Goal: Task Accomplishment & Management: Complete application form

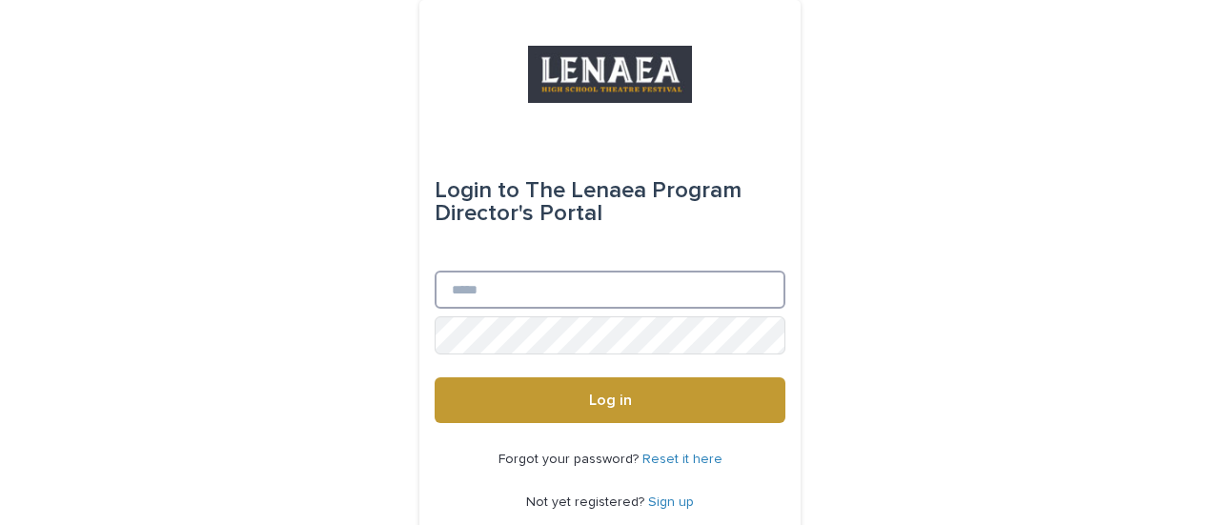
click at [532, 285] on input "Email" at bounding box center [610, 290] width 351 height 38
click at [435, 377] on button "Log in" at bounding box center [610, 400] width 351 height 46
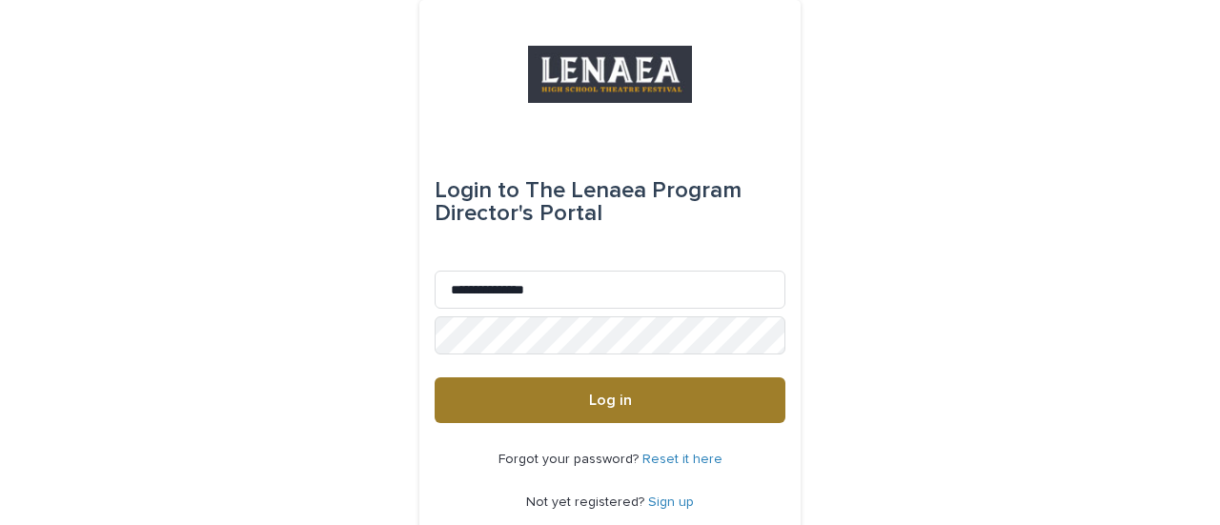
click at [589, 407] on span "Log in" at bounding box center [610, 400] width 43 height 15
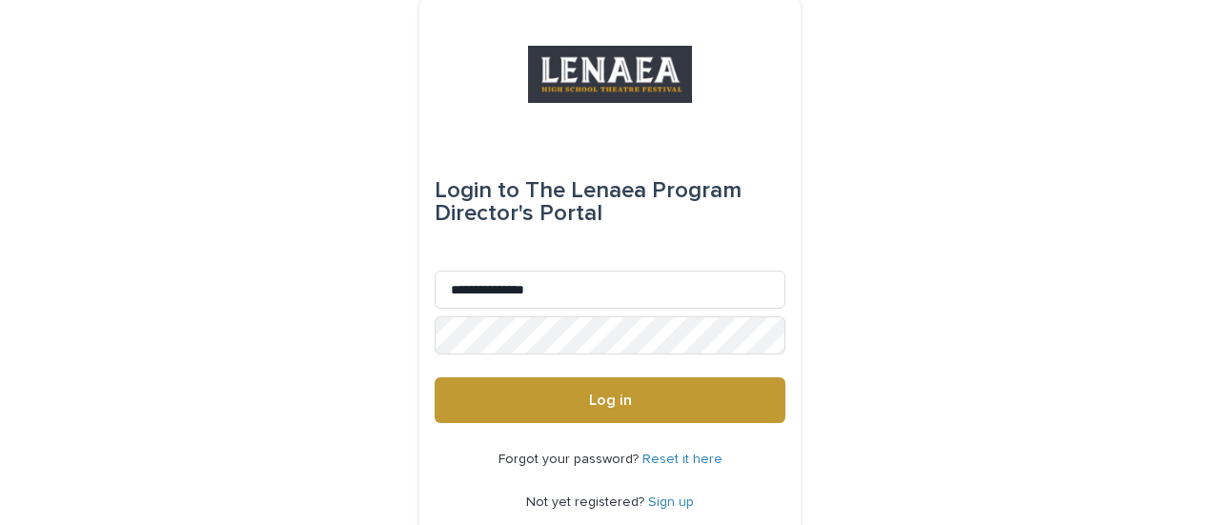
scroll to position [99, 0]
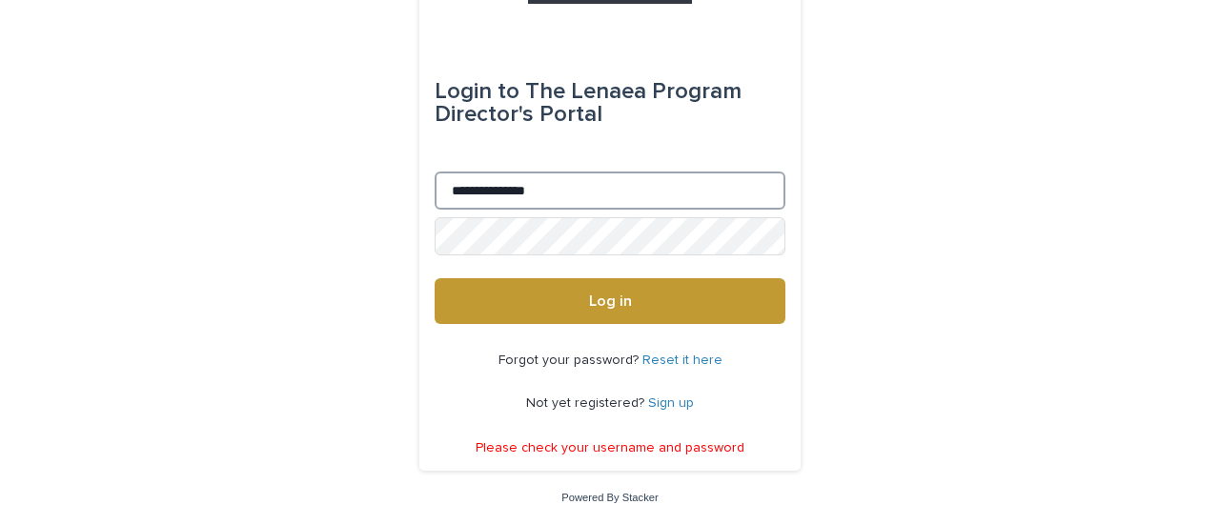
click at [499, 196] on input "**********" at bounding box center [610, 191] width 351 height 38
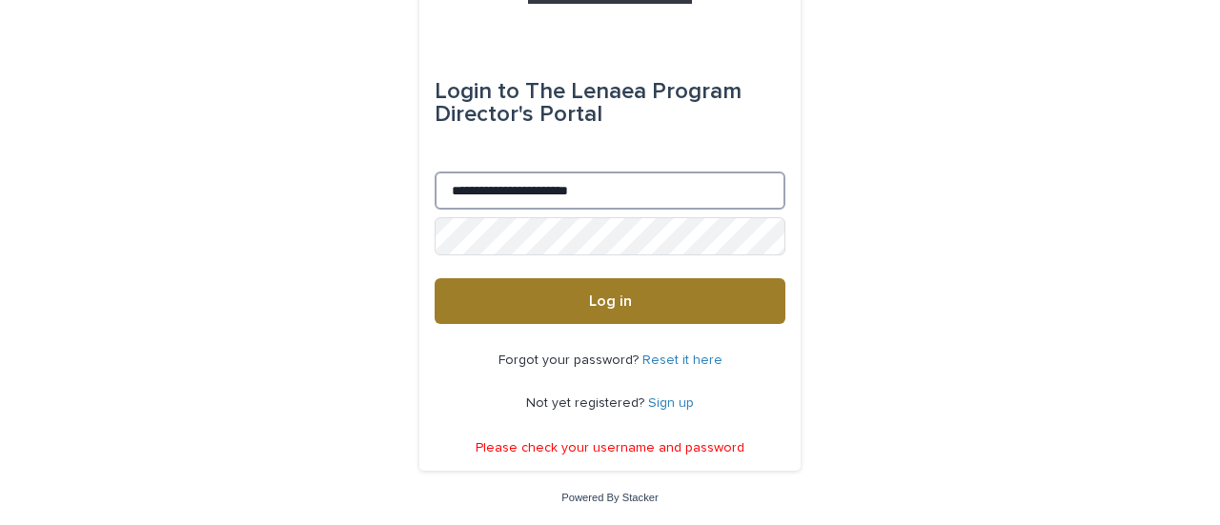
type input "**********"
click at [609, 305] on span "Log in" at bounding box center [610, 301] width 43 height 15
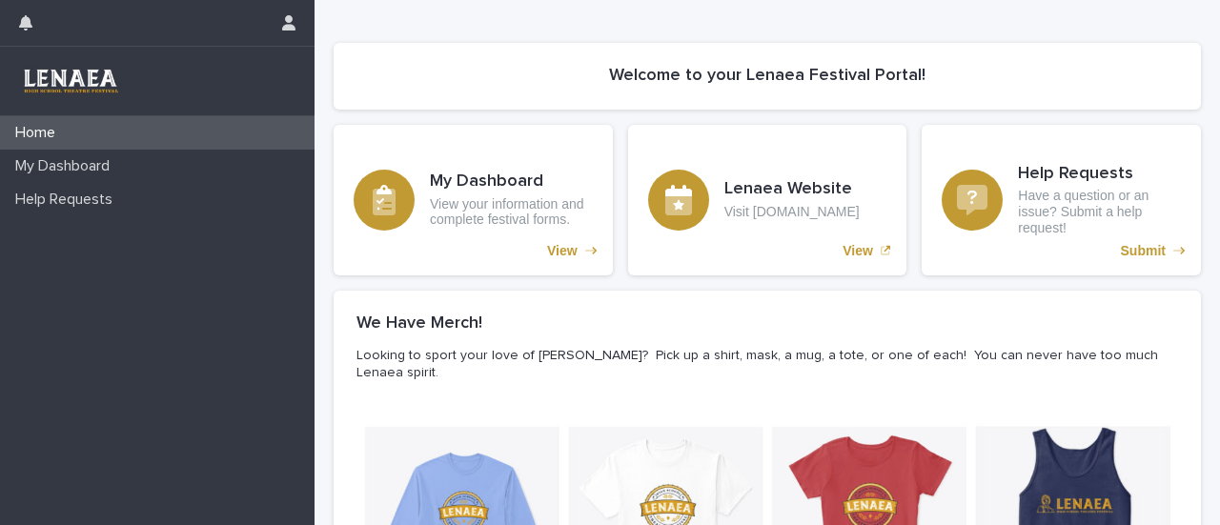
scroll to position [303, 0]
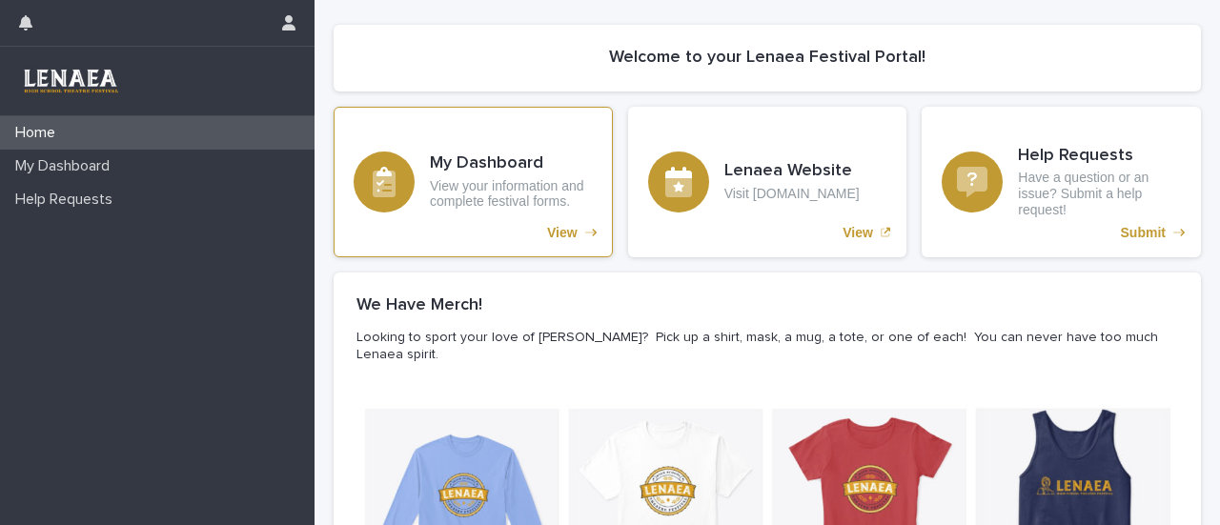
click at [496, 174] on div "My Dashboard View your information and complete festival forms." at bounding box center [511, 181] width 163 height 56
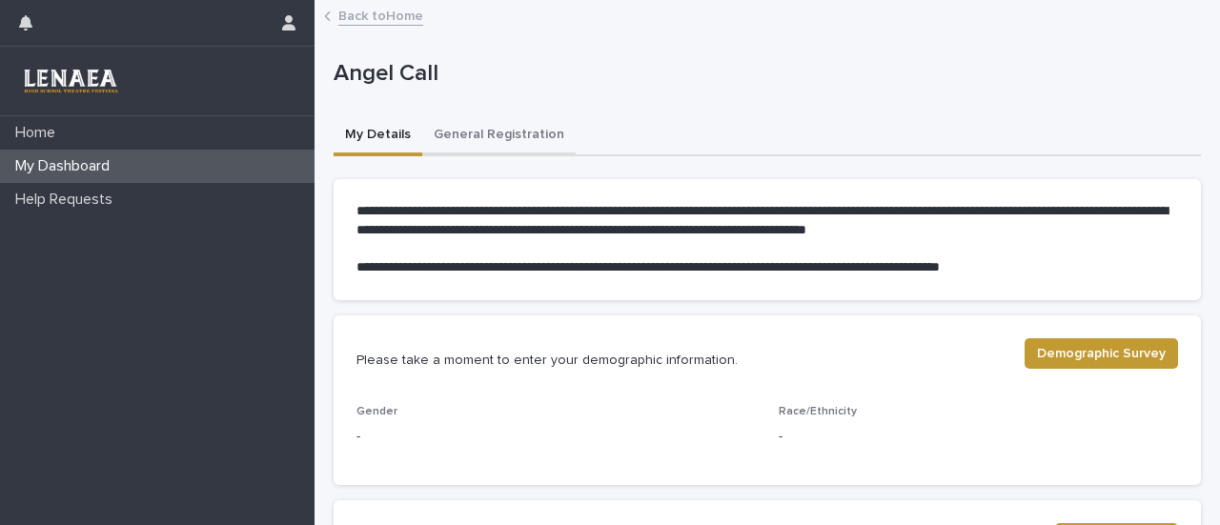
click at [501, 132] on button "General Registration" at bounding box center [498, 136] width 153 height 40
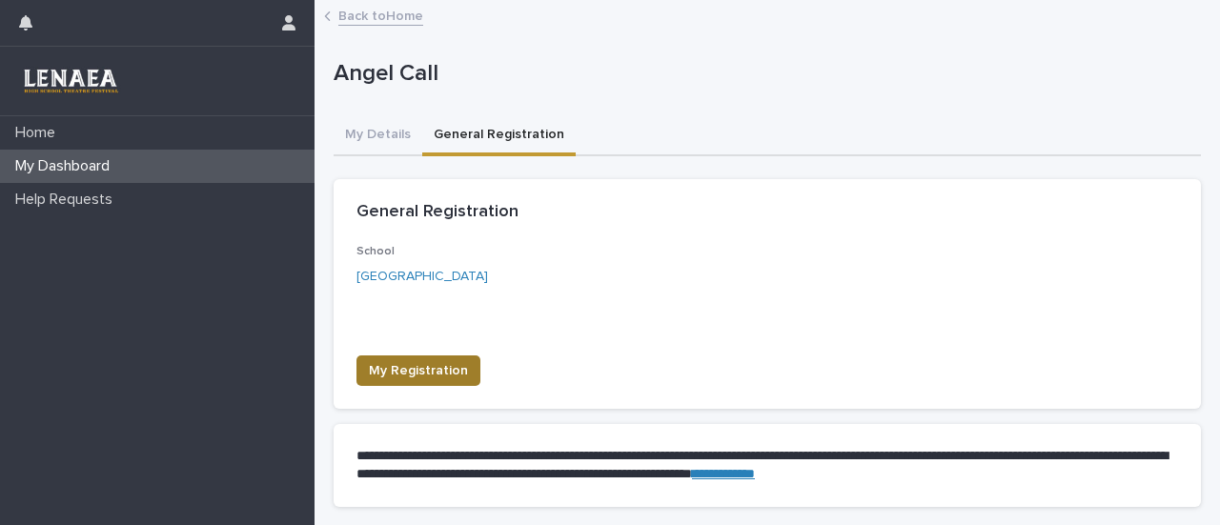
click at [440, 374] on span "My Registration" at bounding box center [418, 370] width 99 height 19
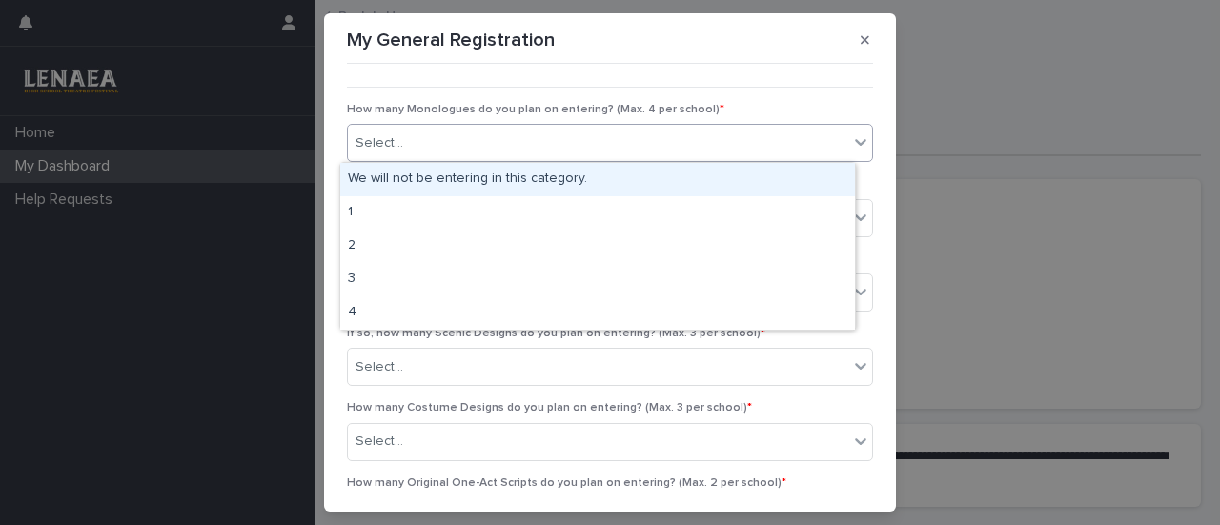
click at [418, 147] on div "Select..." at bounding box center [598, 143] width 500 height 31
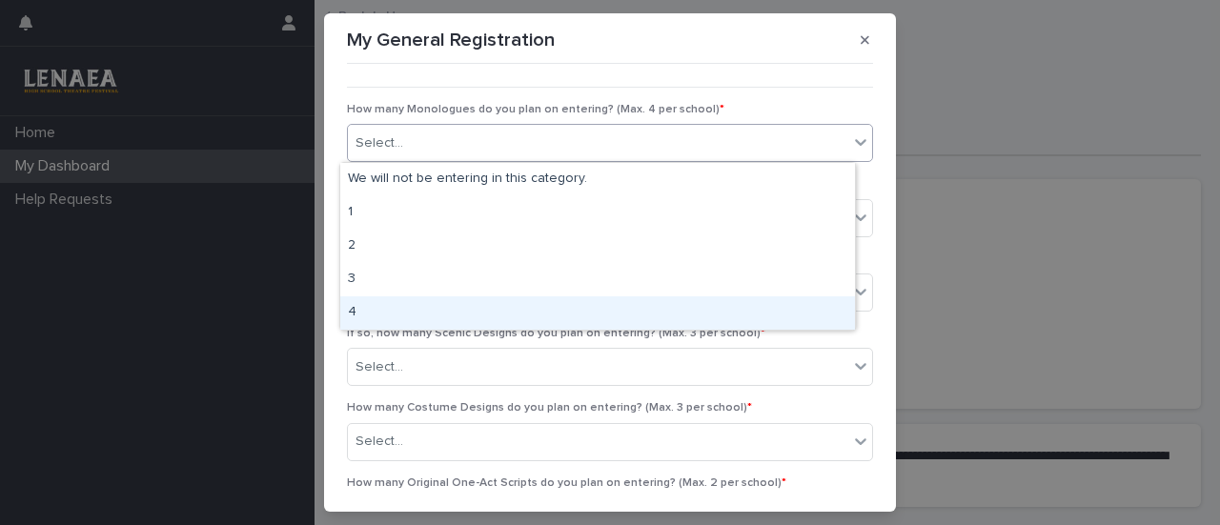
click at [394, 309] on div "4" at bounding box center [597, 312] width 515 height 33
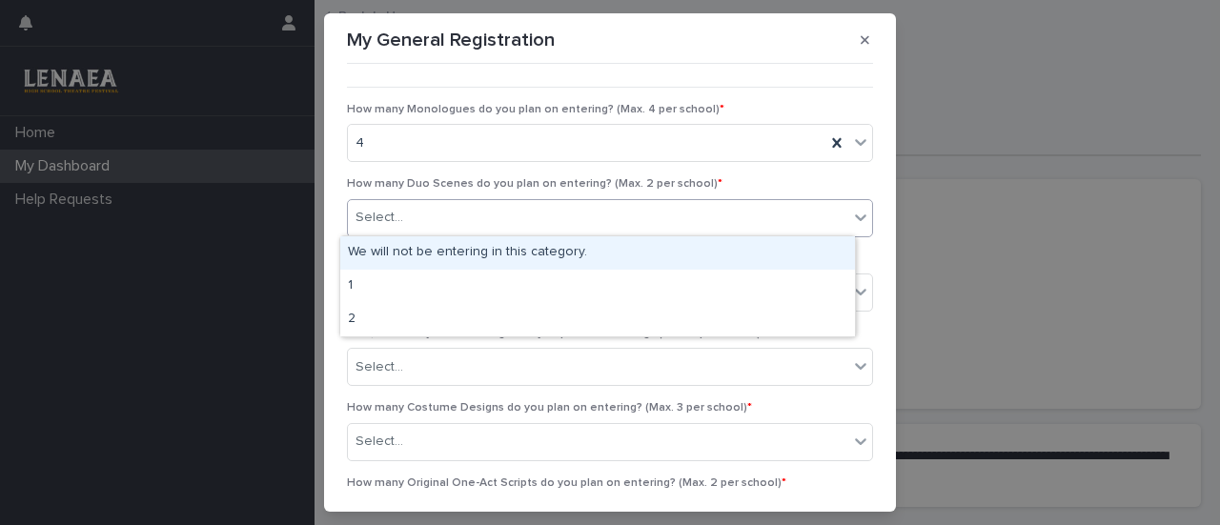
click at [383, 225] on div "Select..." at bounding box center [379, 218] width 48 height 20
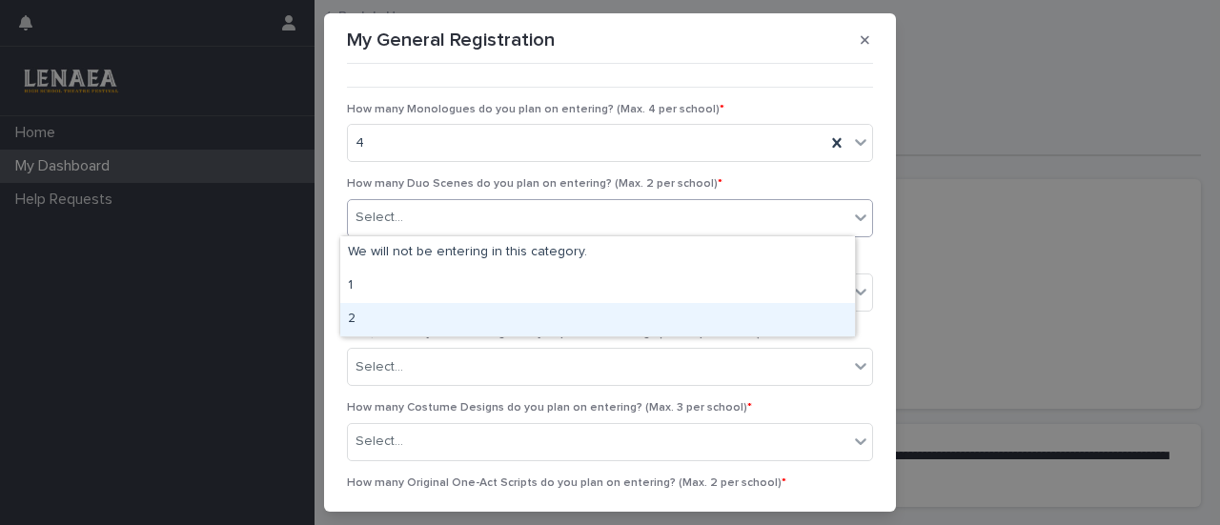
click at [383, 321] on div "2" at bounding box center [597, 319] width 515 height 33
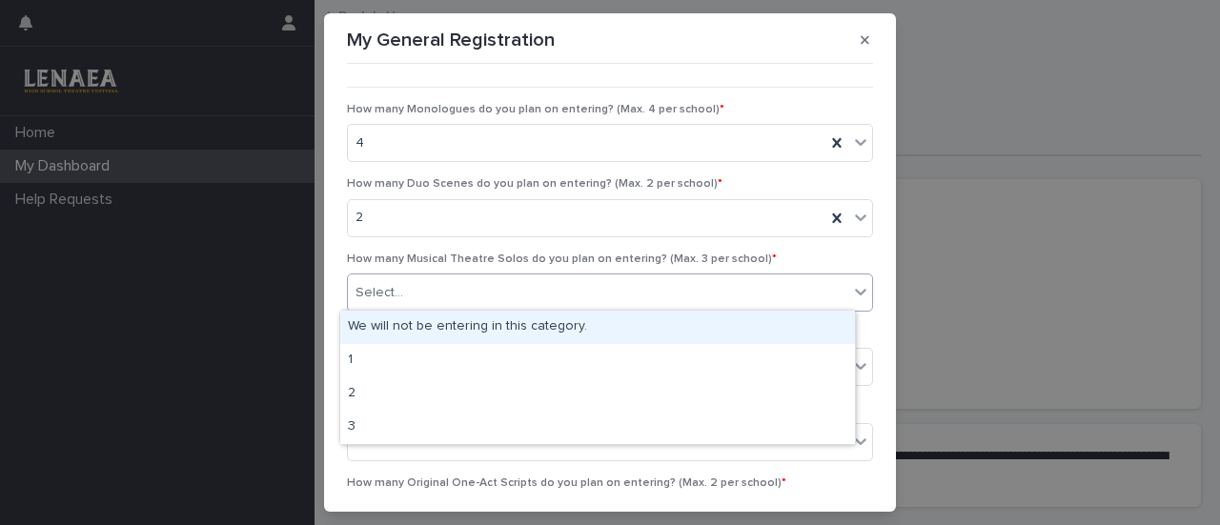
click at [377, 289] on div "Select..." at bounding box center [379, 293] width 48 height 20
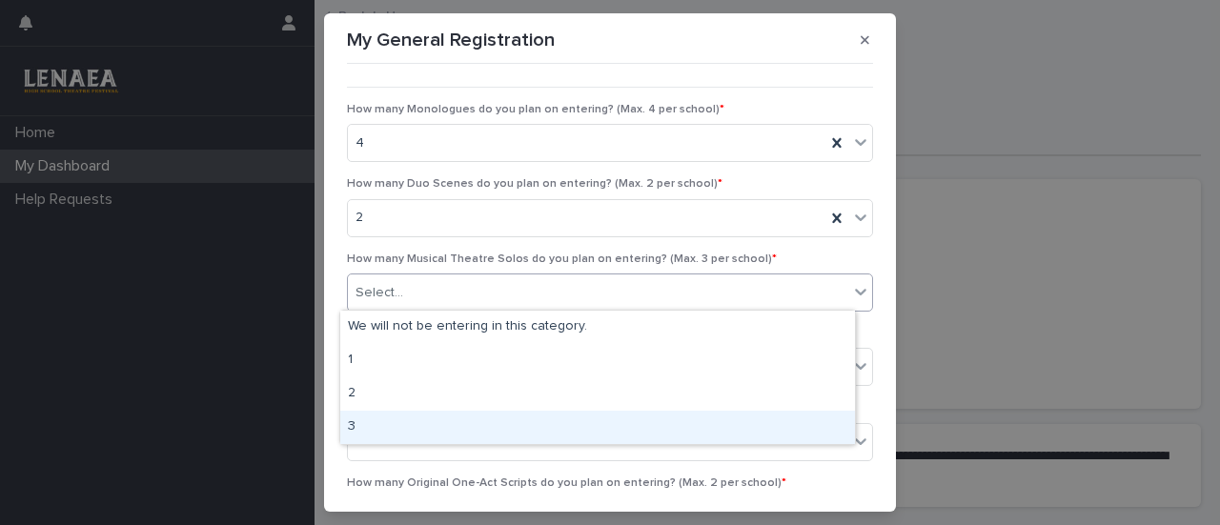
click at [373, 420] on div "3" at bounding box center [597, 427] width 515 height 33
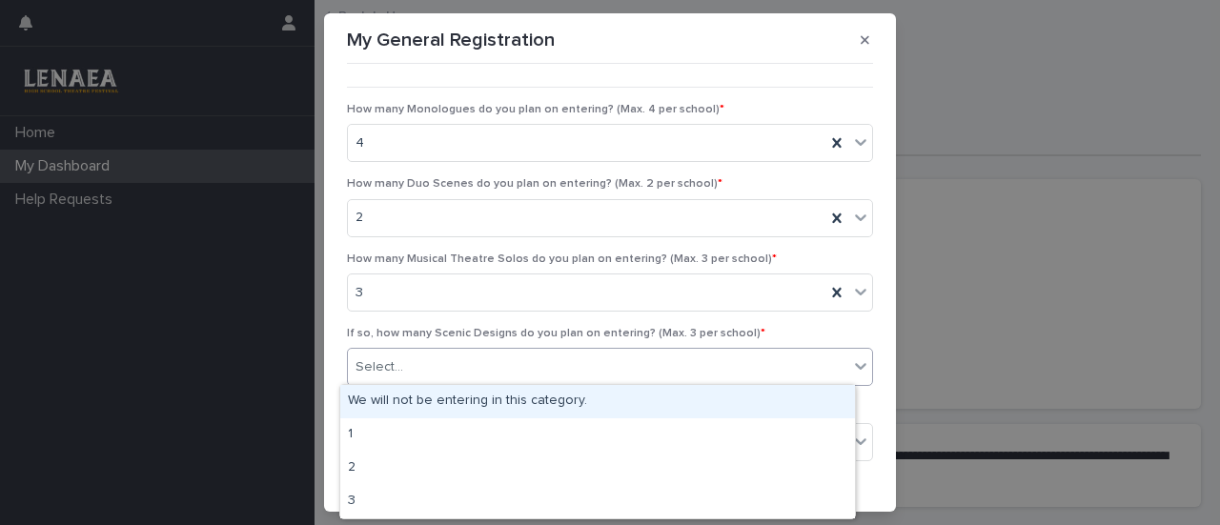
click at [384, 372] on div "Select..." at bounding box center [379, 367] width 48 height 20
click at [391, 402] on div "We will not be entering in this category." at bounding box center [597, 401] width 515 height 33
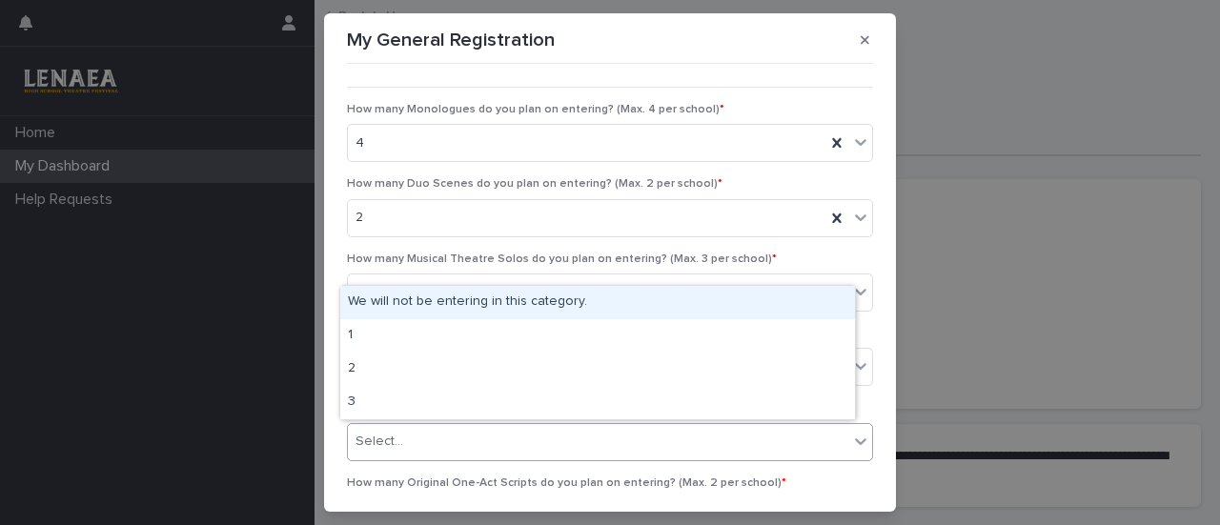
click at [388, 441] on div "Select..." at bounding box center [379, 442] width 48 height 20
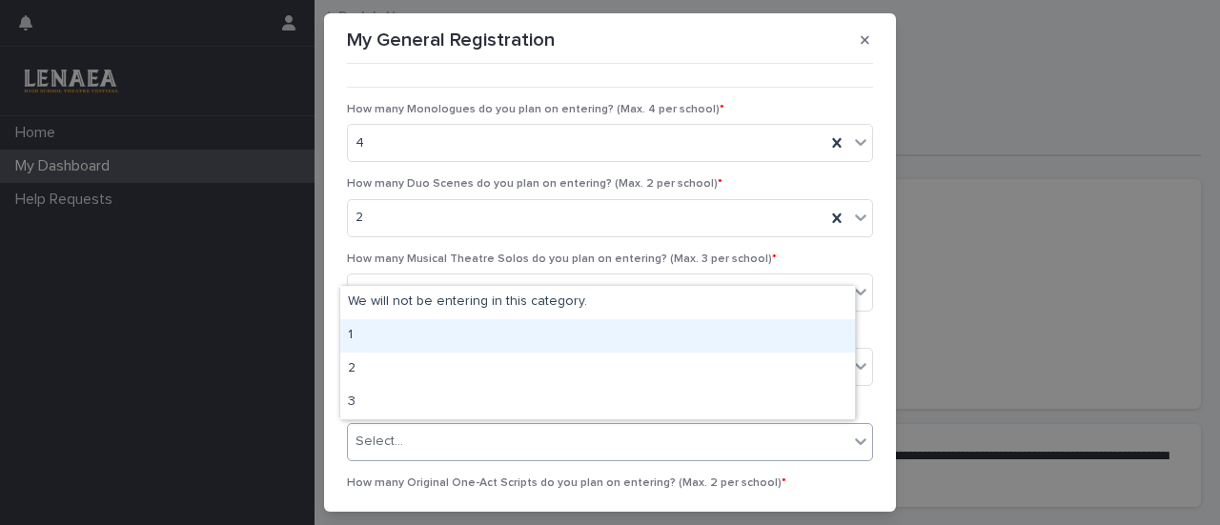
click at [383, 338] on div "1" at bounding box center [597, 335] width 515 height 33
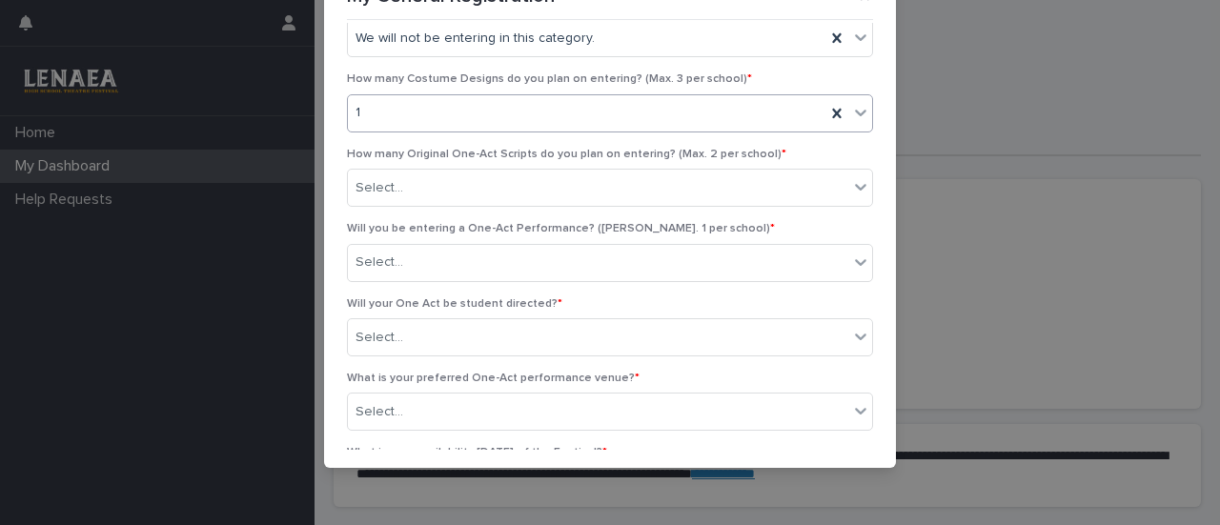
scroll to position [294, 0]
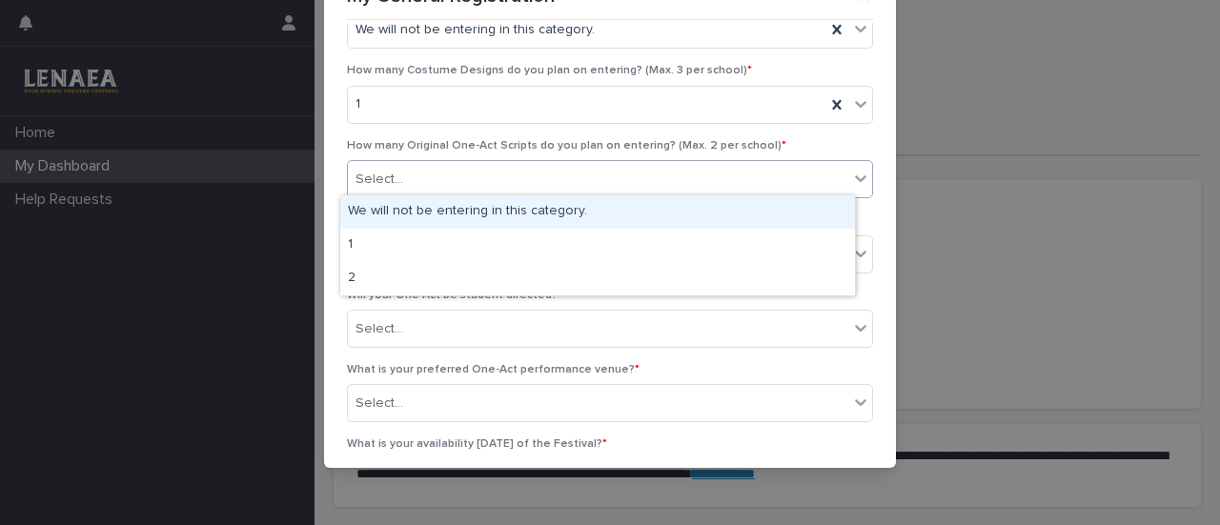
click at [439, 178] on div "Select..." at bounding box center [598, 179] width 500 height 31
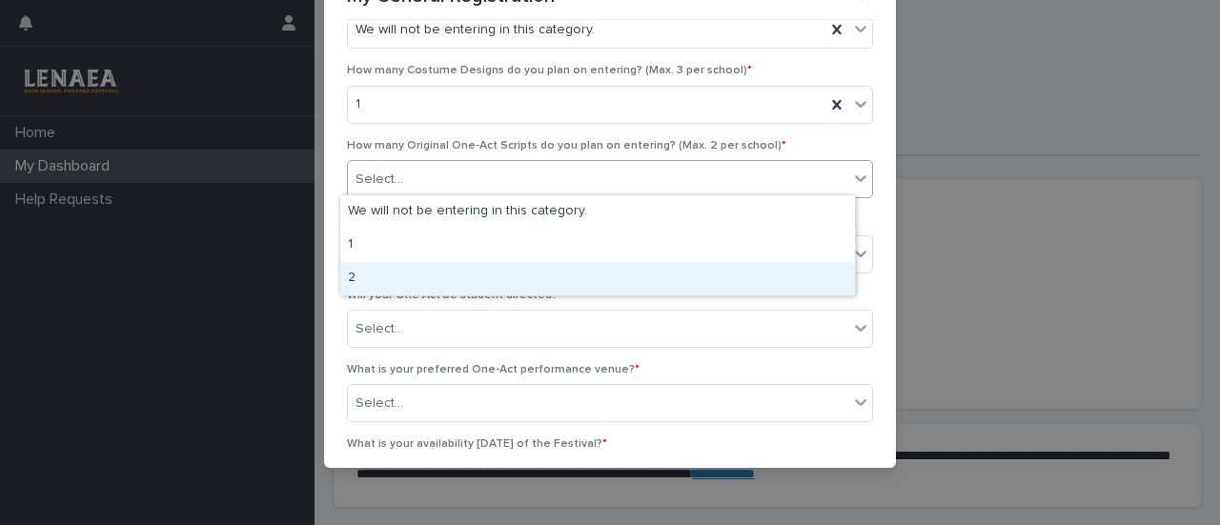
click at [428, 275] on div "2" at bounding box center [597, 278] width 515 height 33
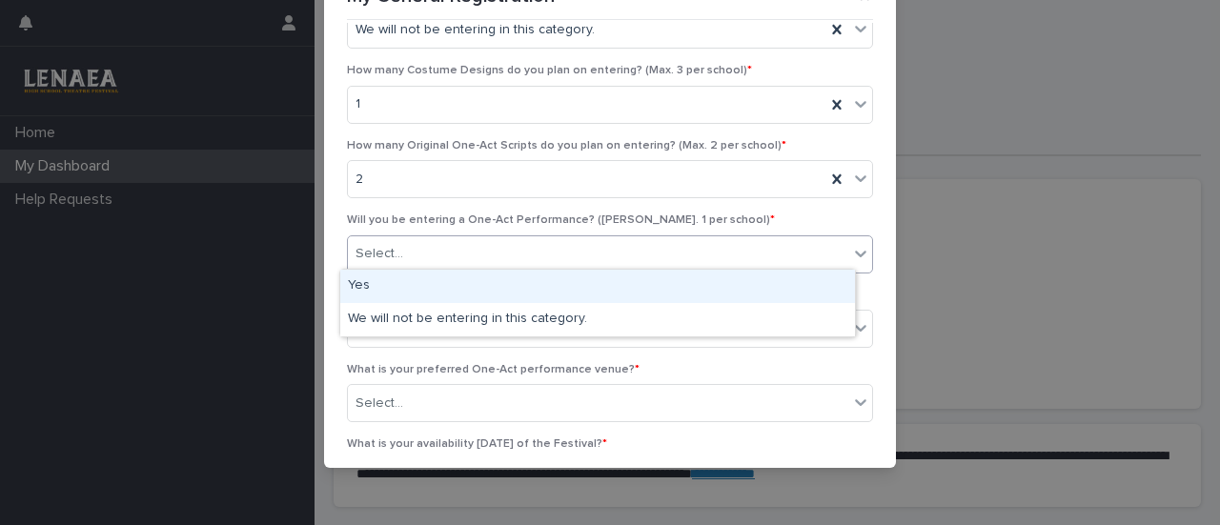
click at [427, 241] on div "Select..." at bounding box center [598, 253] width 500 height 31
click at [438, 289] on div "Yes" at bounding box center [597, 286] width 515 height 33
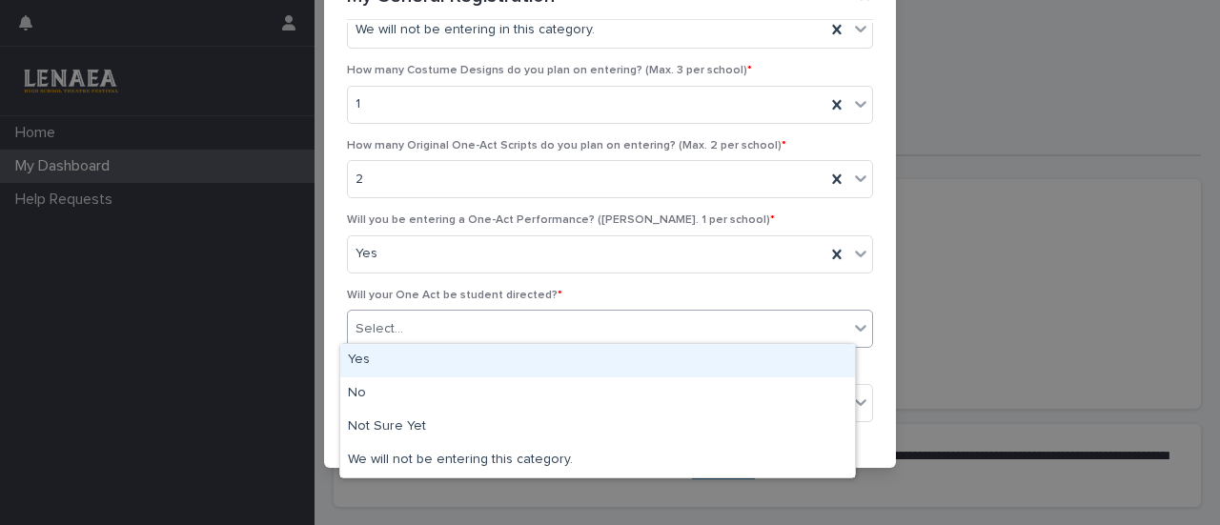
click at [440, 326] on div "Select..." at bounding box center [598, 329] width 500 height 31
click at [423, 352] on div "Yes" at bounding box center [597, 360] width 515 height 33
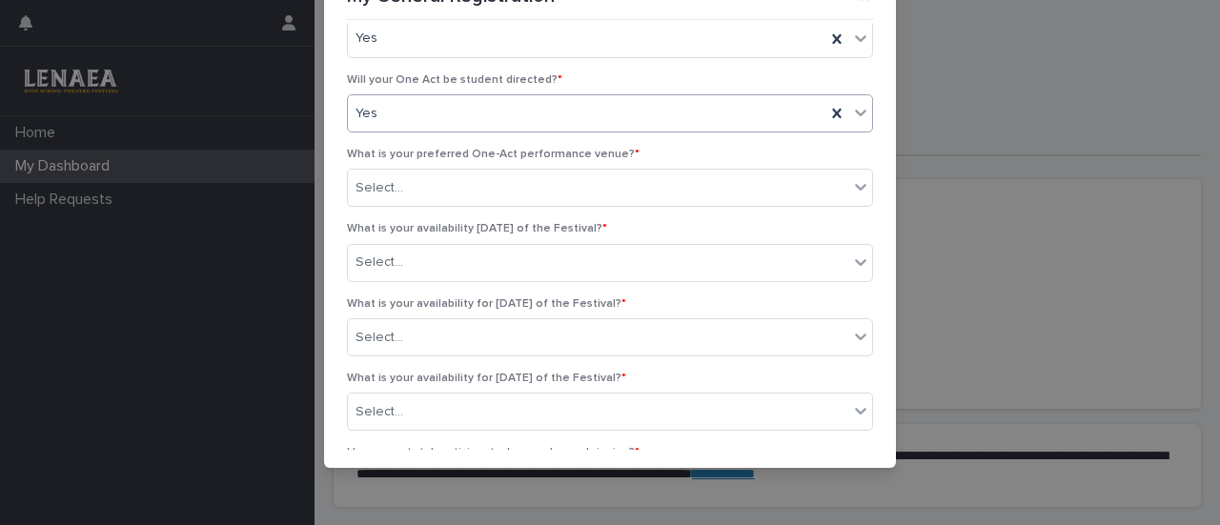
scroll to position [510, 0]
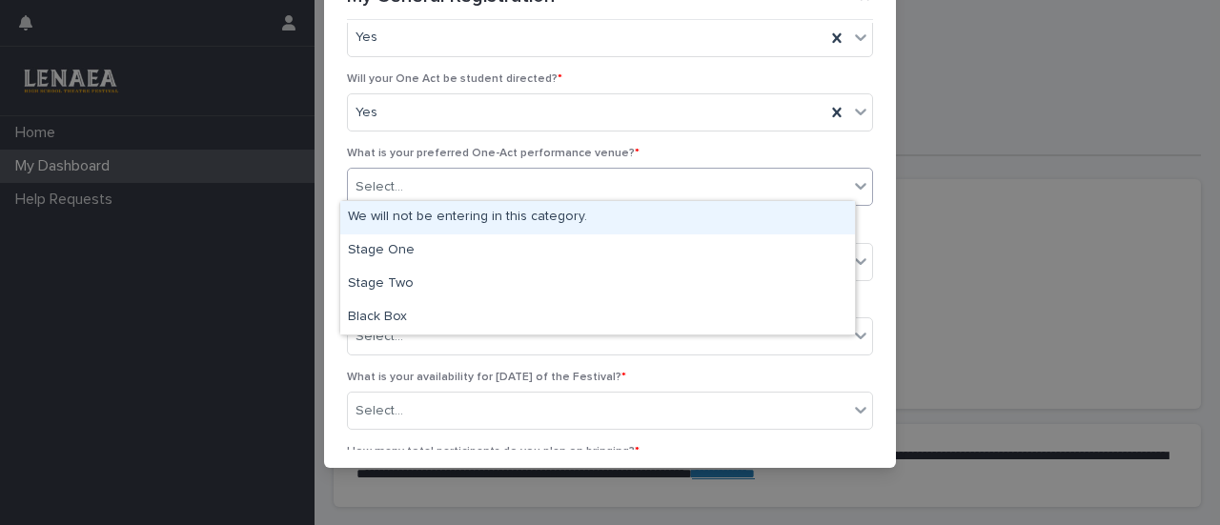
click at [395, 188] on div "Select..." at bounding box center [598, 187] width 500 height 31
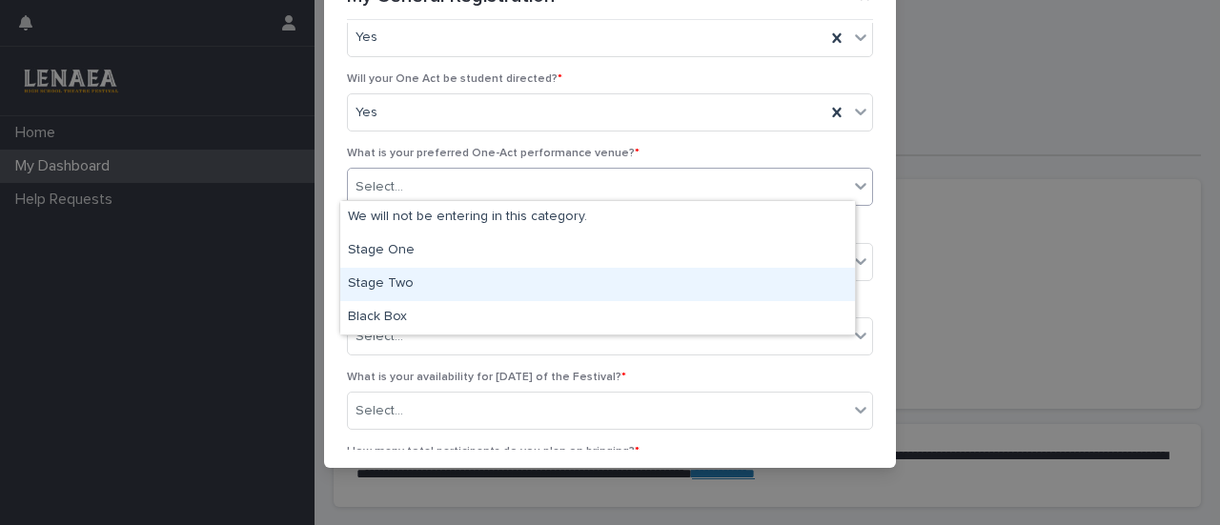
click at [416, 290] on div "Stage Two" at bounding box center [597, 284] width 515 height 33
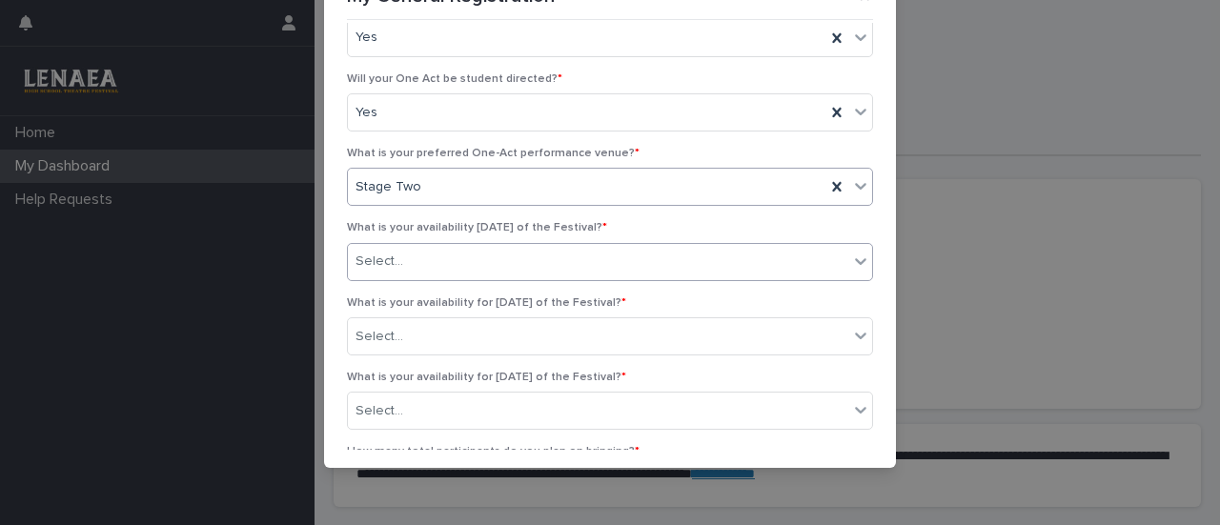
click at [430, 258] on div "Select..." at bounding box center [598, 261] width 500 height 31
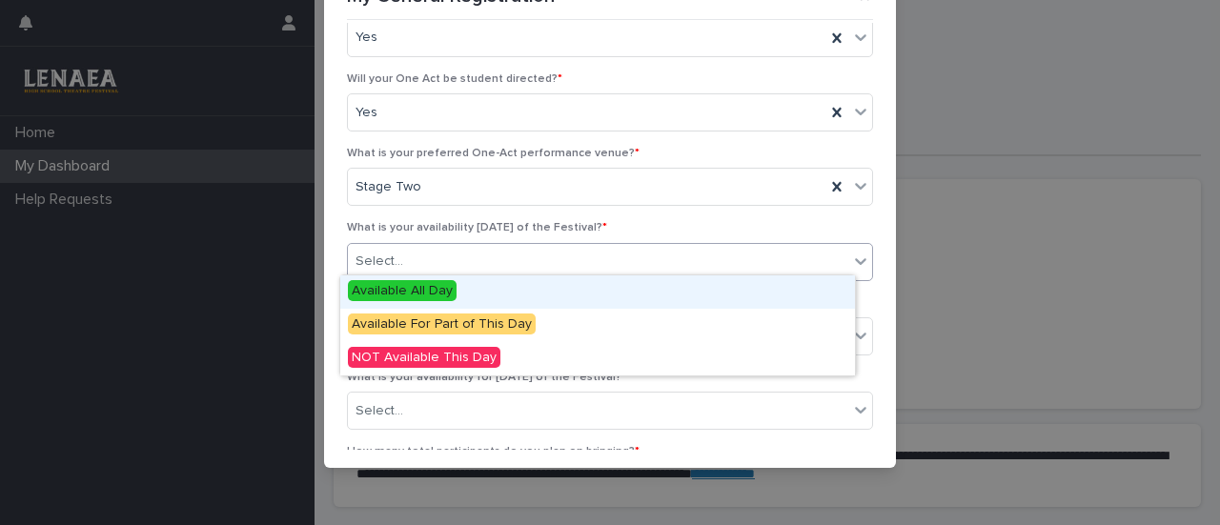
click at [427, 296] on span "Available All Day" at bounding box center [402, 290] width 109 height 21
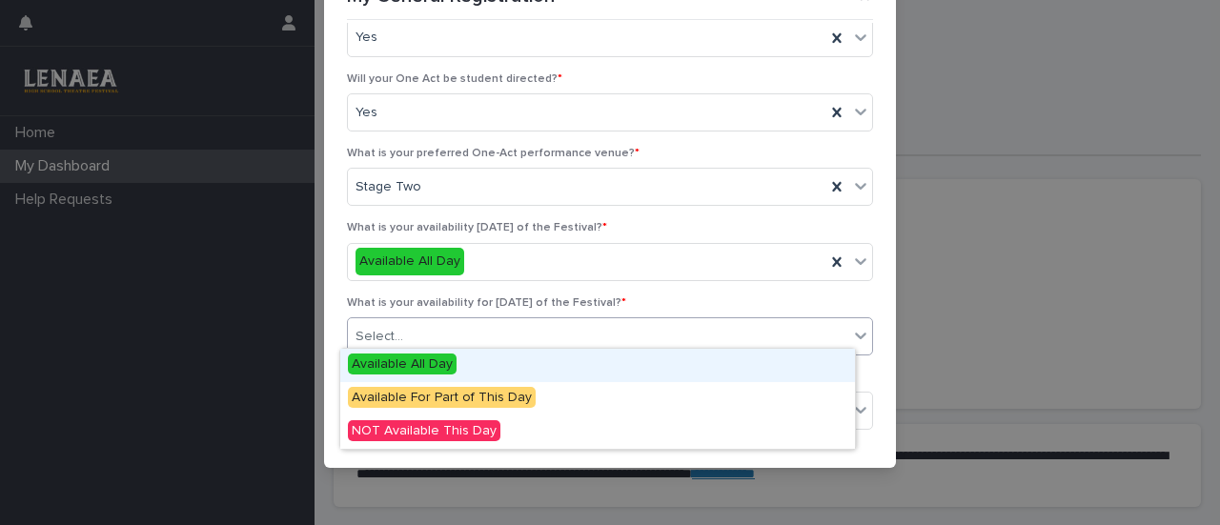
click at [413, 335] on div "Select..." at bounding box center [598, 336] width 500 height 31
click at [390, 363] on span "Available All Day" at bounding box center [402, 364] width 109 height 21
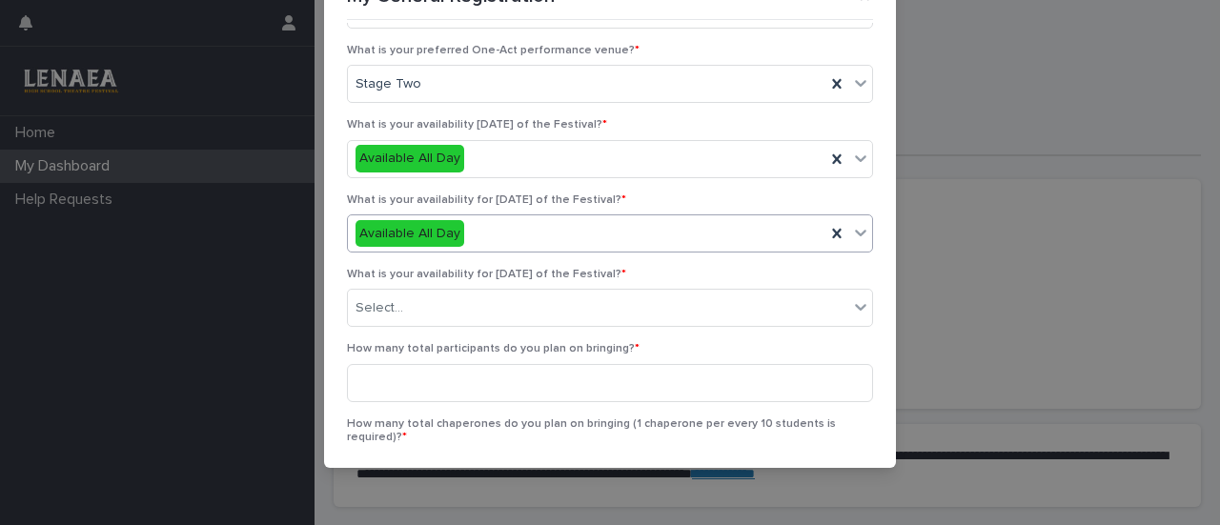
scroll to position [641, 0]
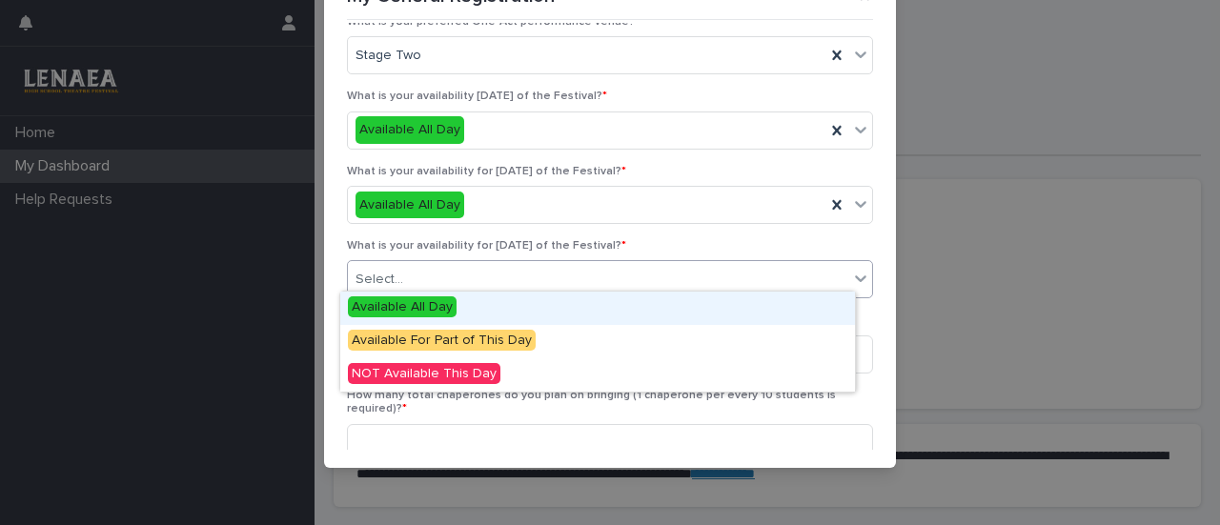
click at [407, 273] on div "Select..." at bounding box center [598, 279] width 500 height 31
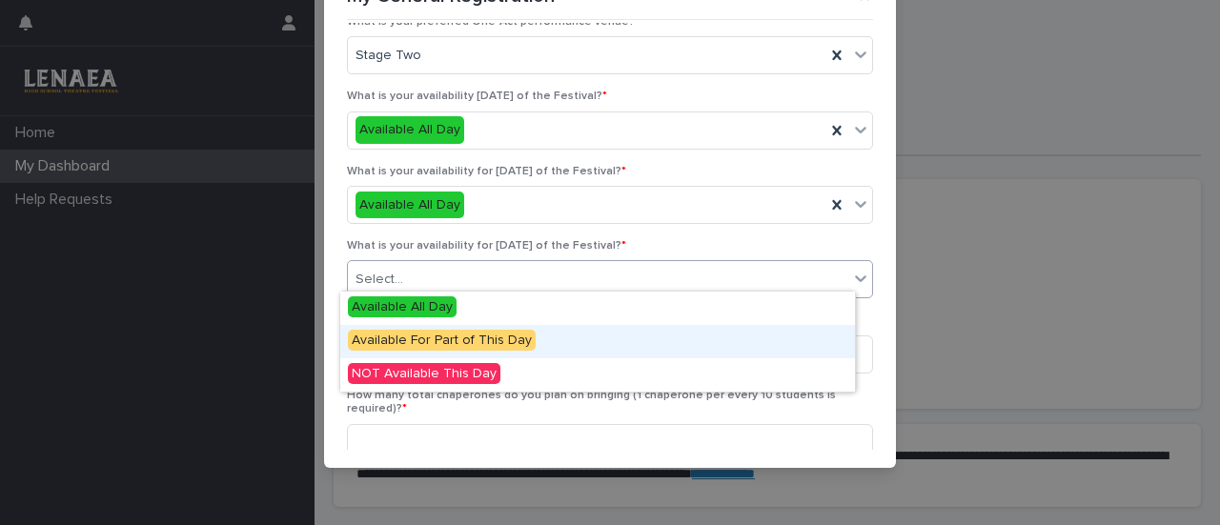
click at [396, 340] on span "Available For Part of This Day" at bounding box center [442, 340] width 188 height 21
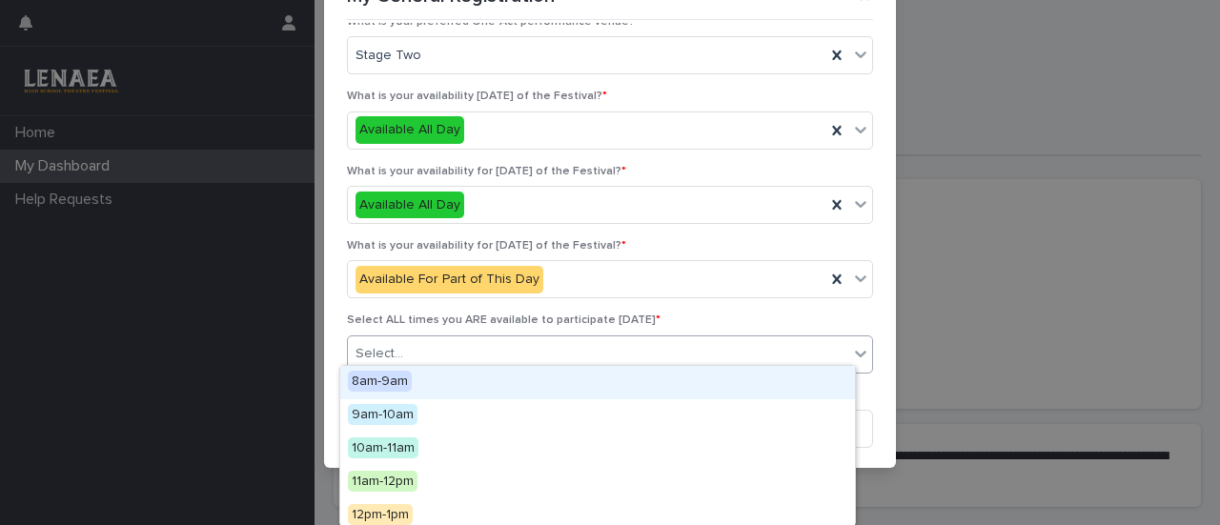
click at [409, 353] on div "Select..." at bounding box center [598, 353] width 500 height 31
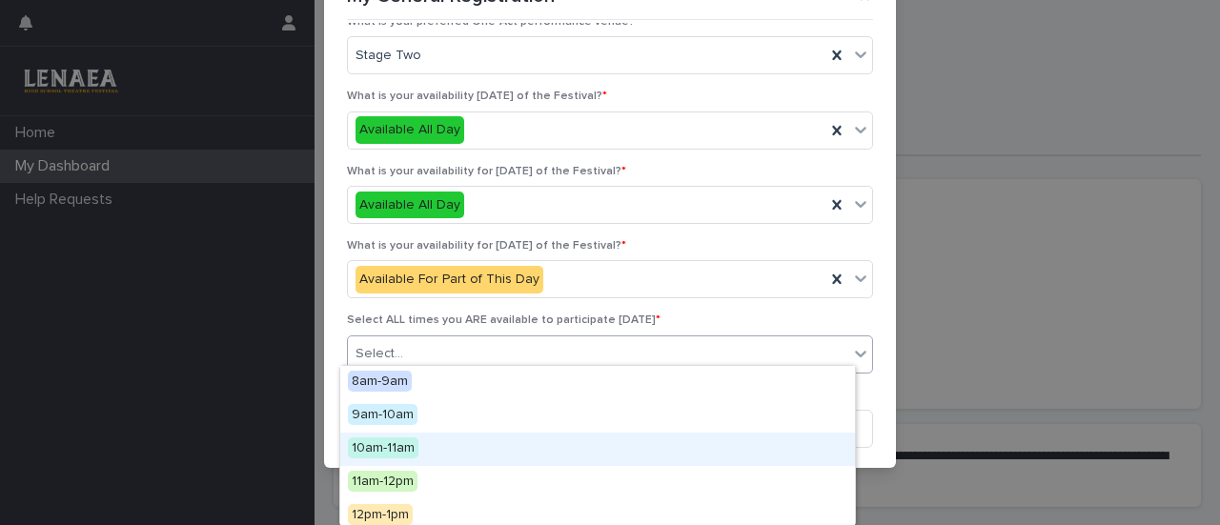
click at [425, 446] on div "10am-11am" at bounding box center [597, 449] width 515 height 33
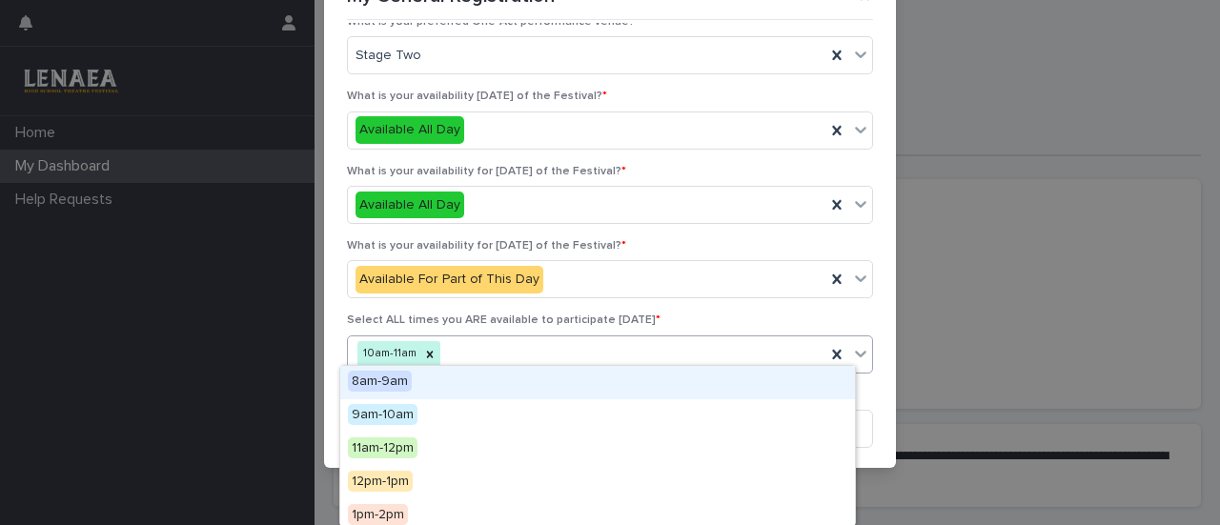
click at [459, 342] on div "10am-11am" at bounding box center [586, 353] width 477 height 33
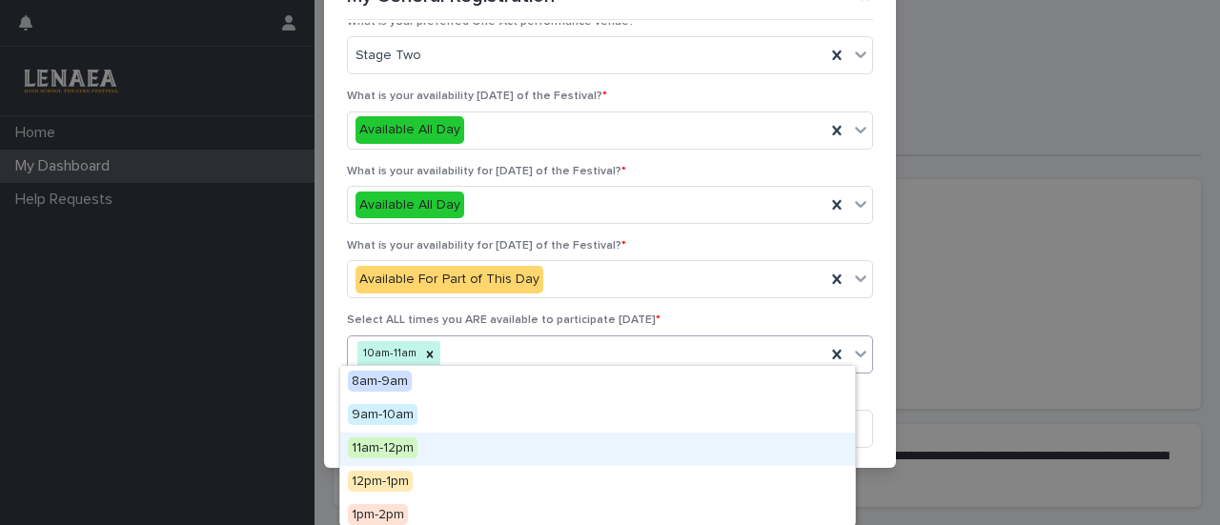
click at [446, 445] on div "11am-12pm" at bounding box center [597, 449] width 515 height 33
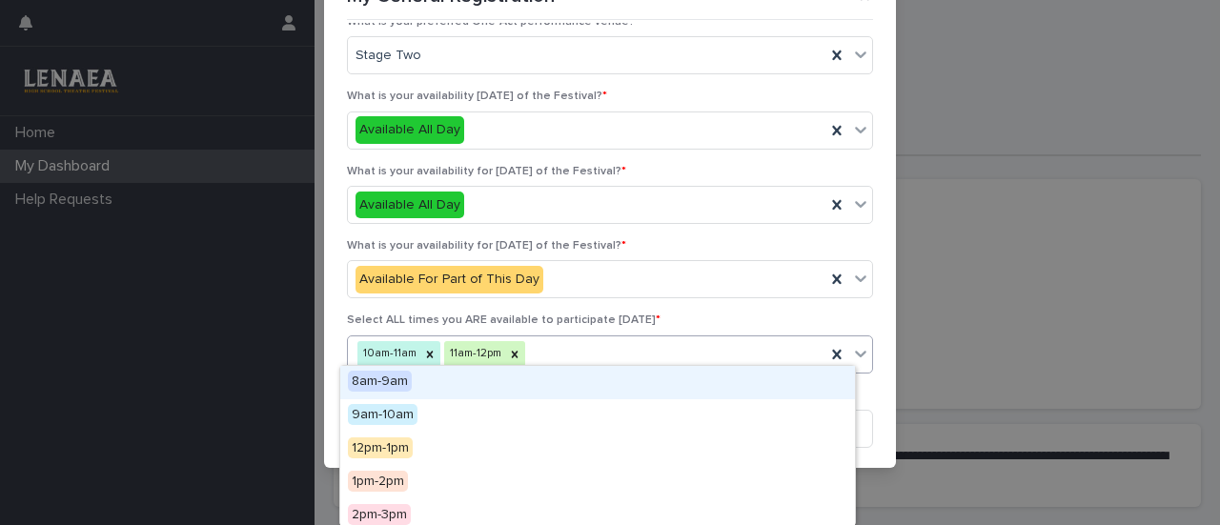
click at [557, 342] on div "10am-11am 11am-12pm" at bounding box center [586, 353] width 477 height 33
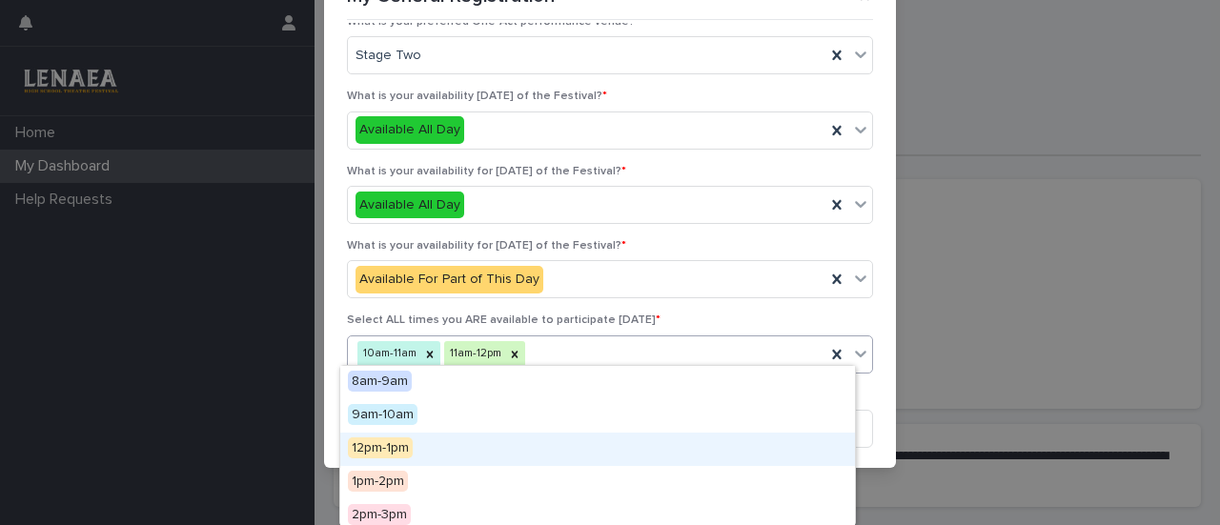
click at [515, 446] on div "12pm-1pm" at bounding box center [597, 449] width 515 height 33
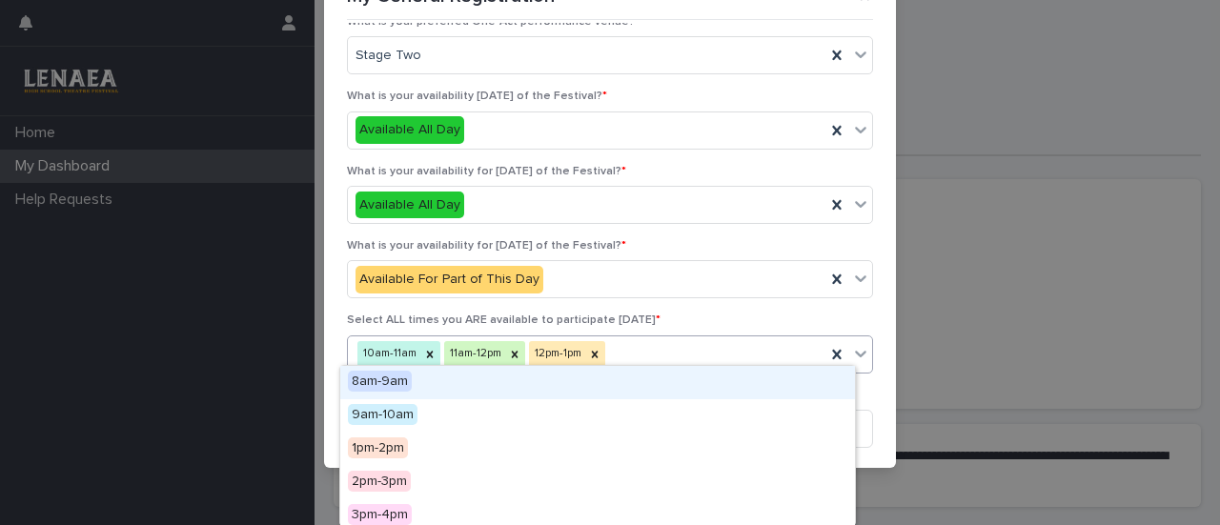
click at [643, 341] on div "10am-11am 11am-12pm 12pm-1pm" at bounding box center [586, 353] width 477 height 33
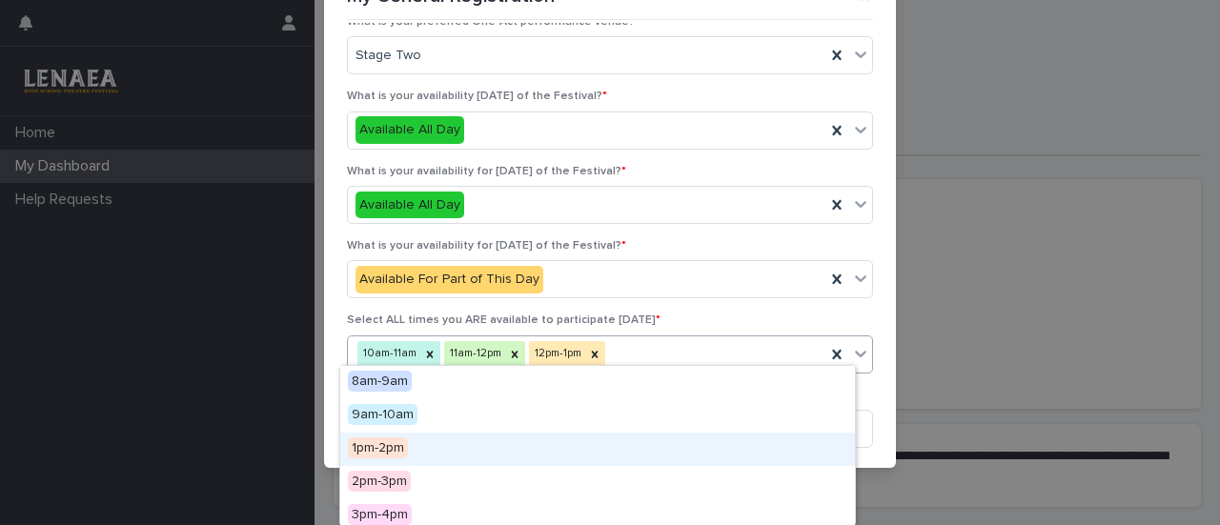
click at [559, 454] on div "1pm-2pm" at bounding box center [597, 449] width 515 height 33
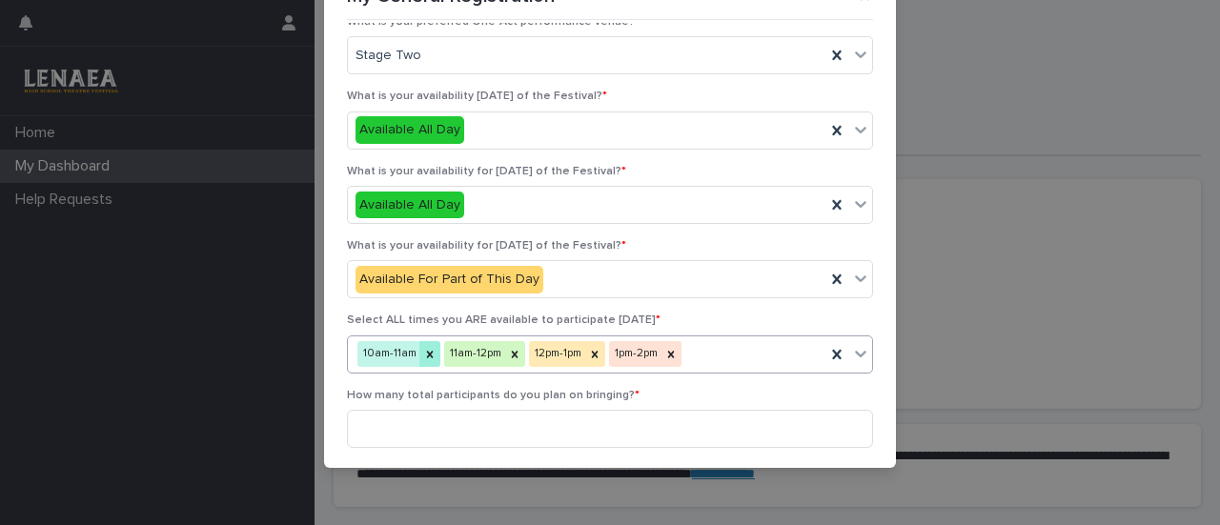
click at [427, 351] on icon at bounding box center [430, 354] width 7 height 7
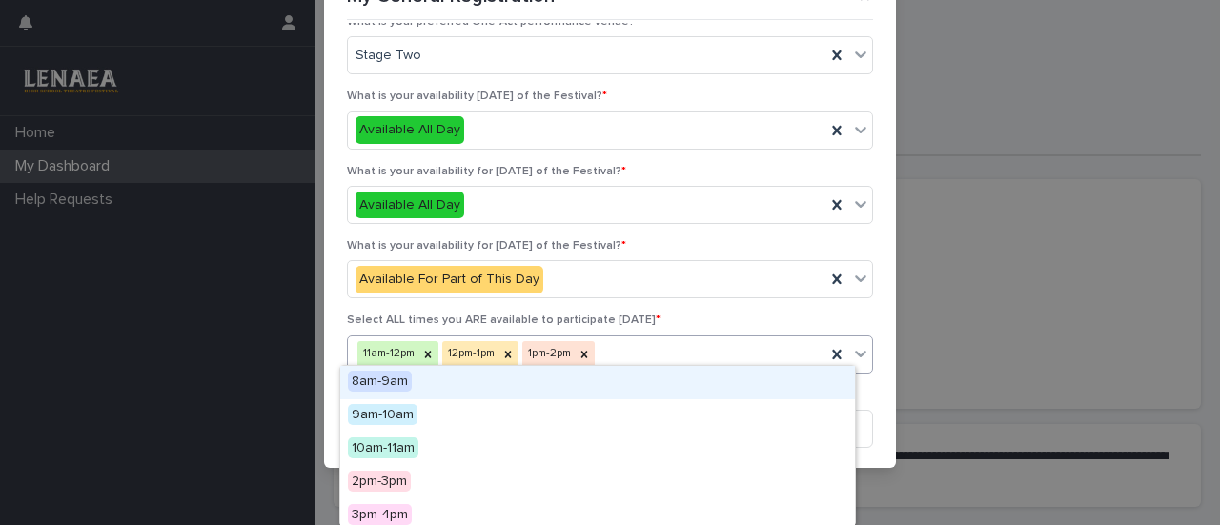
click at [659, 345] on div "11am-12pm 12pm-1pm 1pm-2pm" at bounding box center [586, 353] width 477 height 33
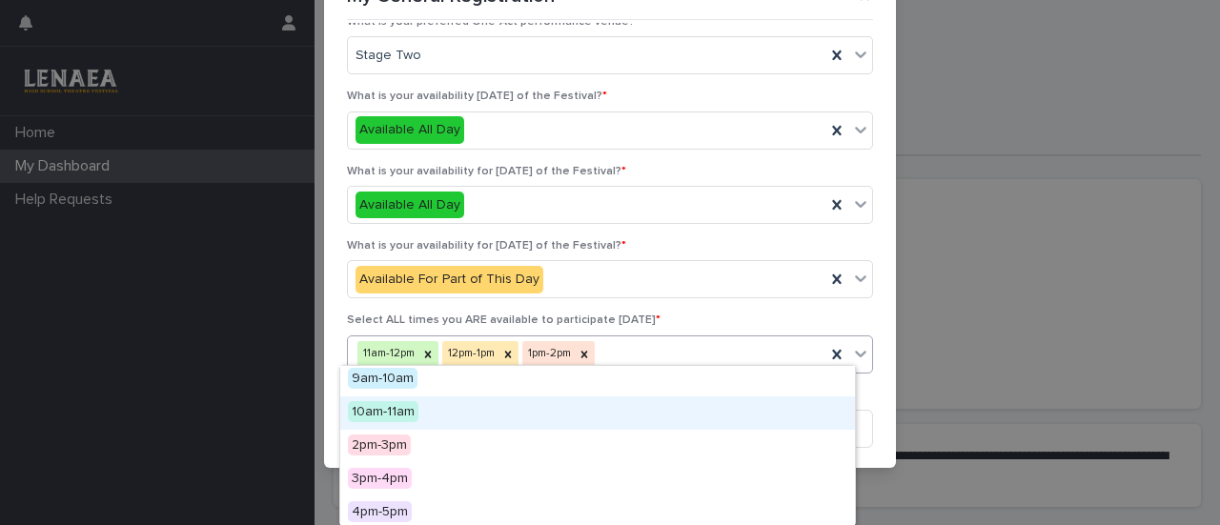
scroll to position [39, 0]
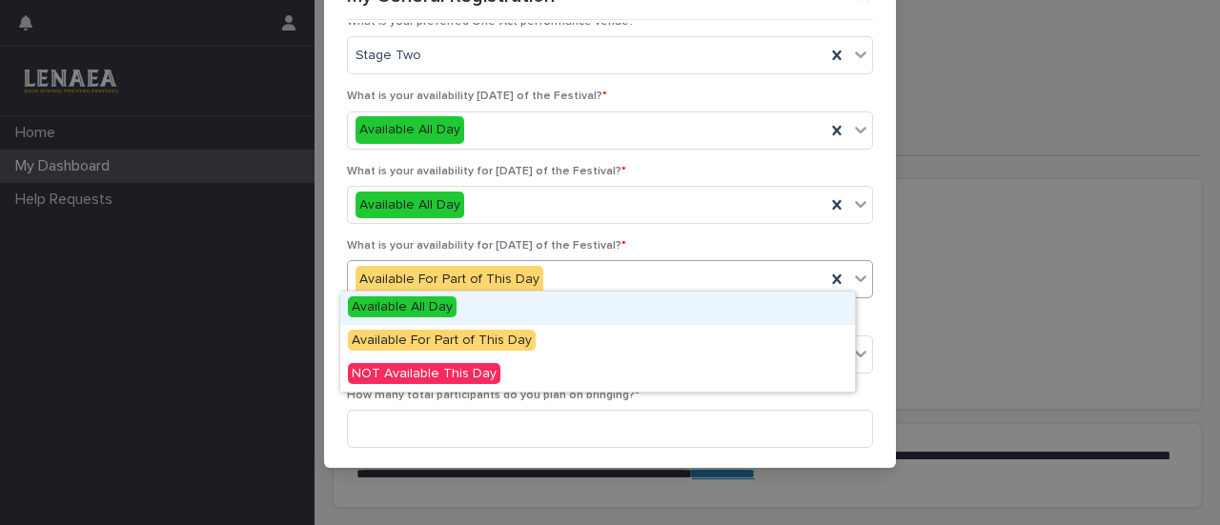
click at [760, 281] on div "Available For Part of This Day" at bounding box center [586, 279] width 477 height 31
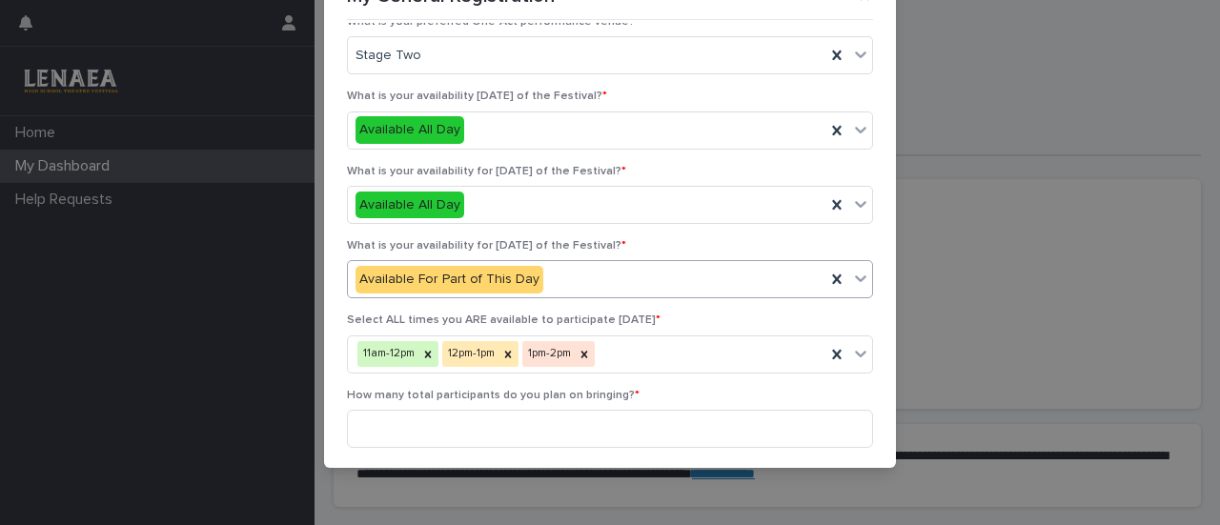
click at [697, 268] on div "Available For Part of This Day" at bounding box center [586, 279] width 477 height 31
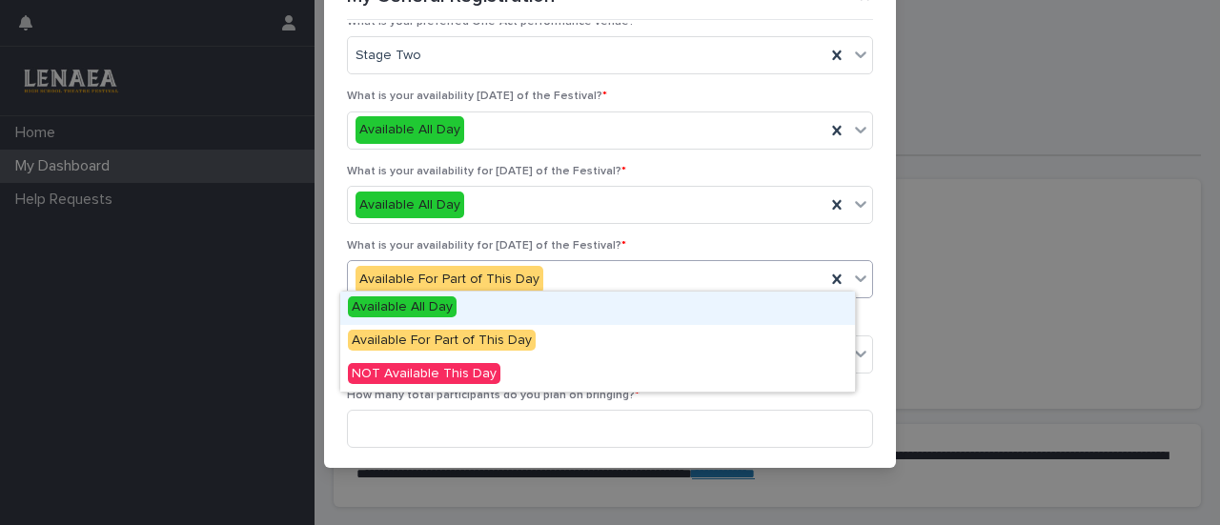
click at [781, 268] on div "Available For Part of This Day" at bounding box center [586, 279] width 477 height 31
click at [707, 309] on div "Available All Day" at bounding box center [597, 308] width 515 height 33
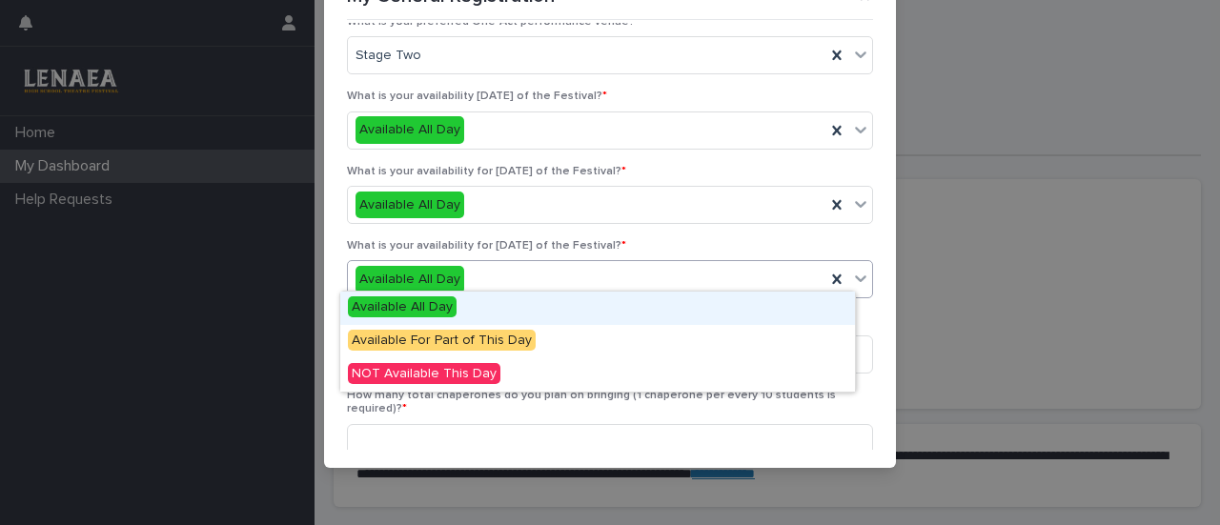
click at [614, 276] on div "Available All Day" at bounding box center [586, 279] width 477 height 31
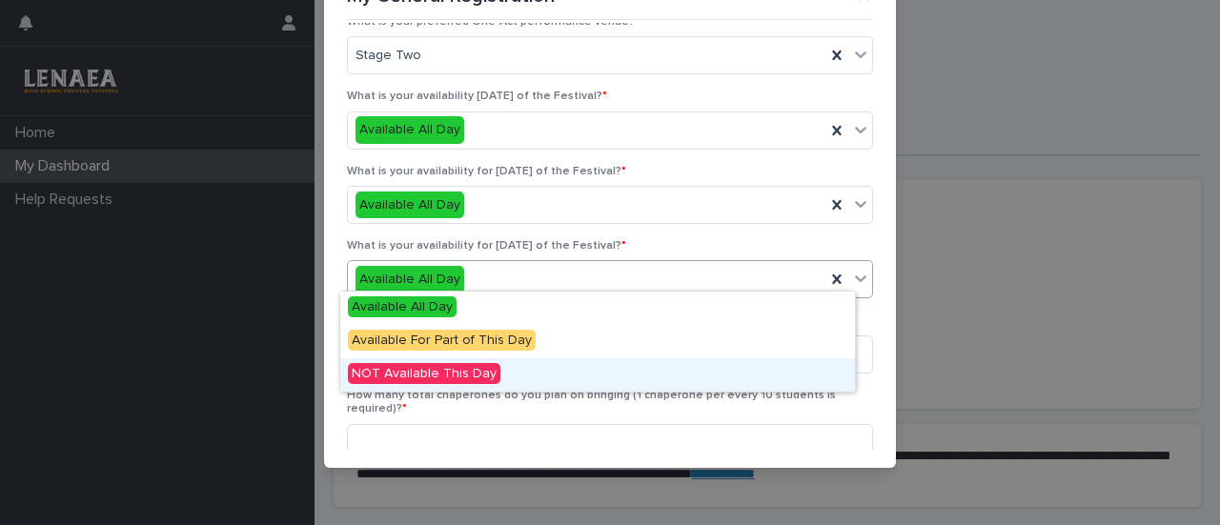
click at [484, 383] on span "NOT Available This Day" at bounding box center [424, 373] width 152 height 21
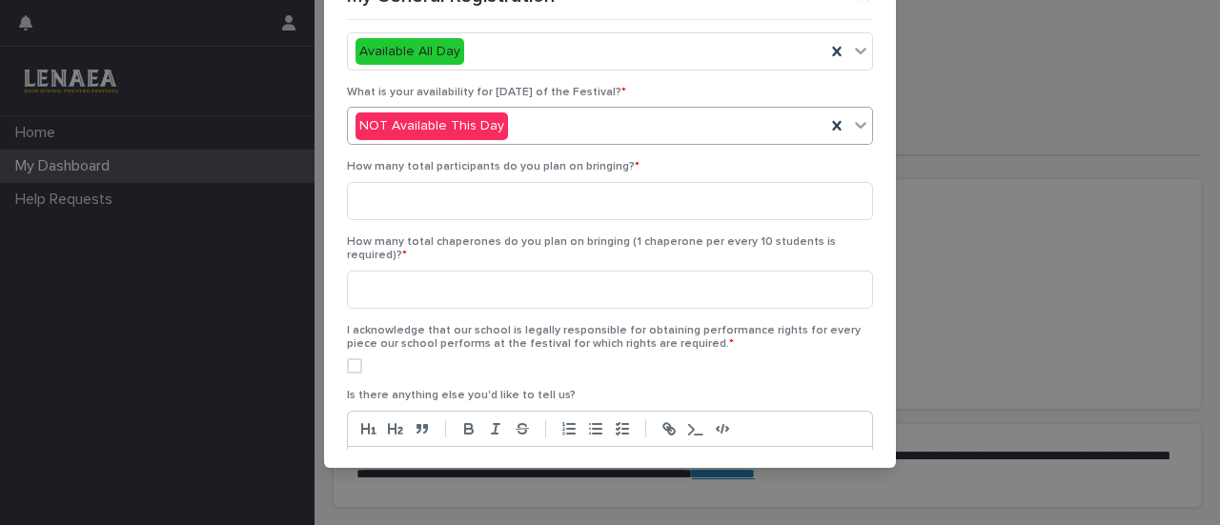
scroll to position [797, 0]
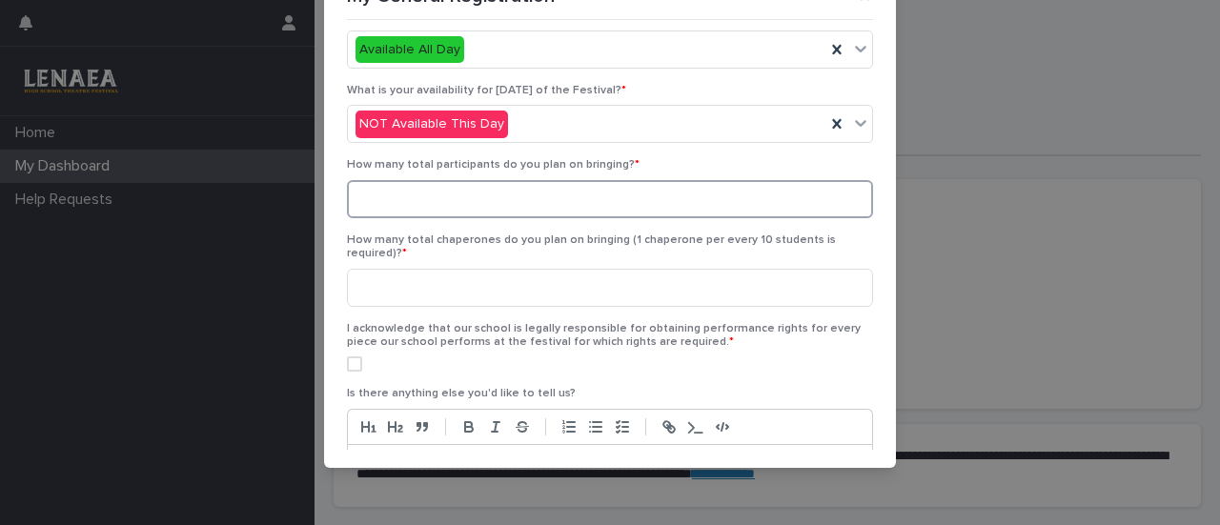
click at [499, 188] on input at bounding box center [610, 199] width 526 height 38
type input "**"
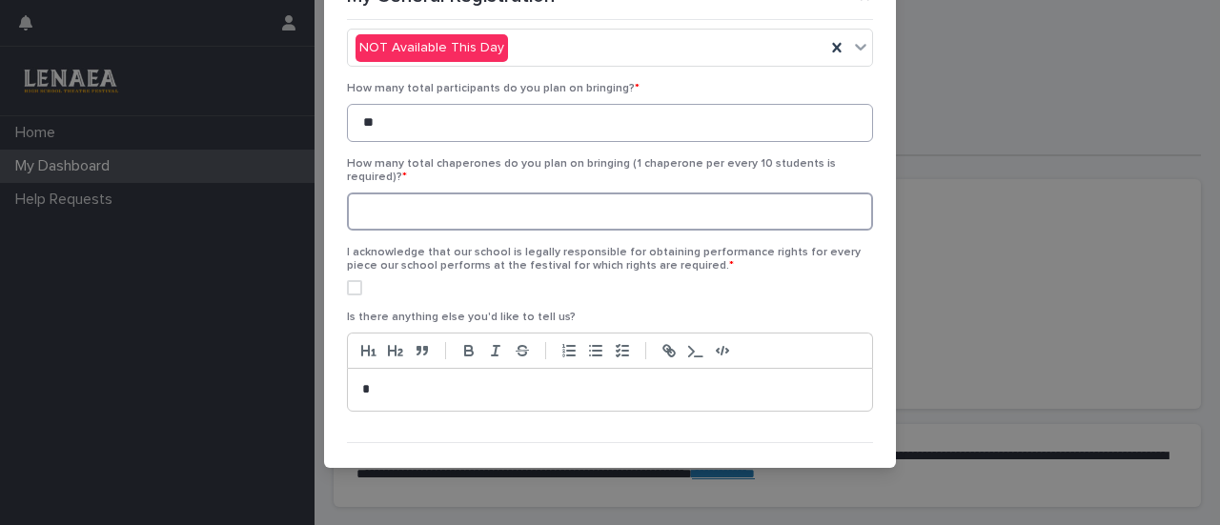
scroll to position [903, 0]
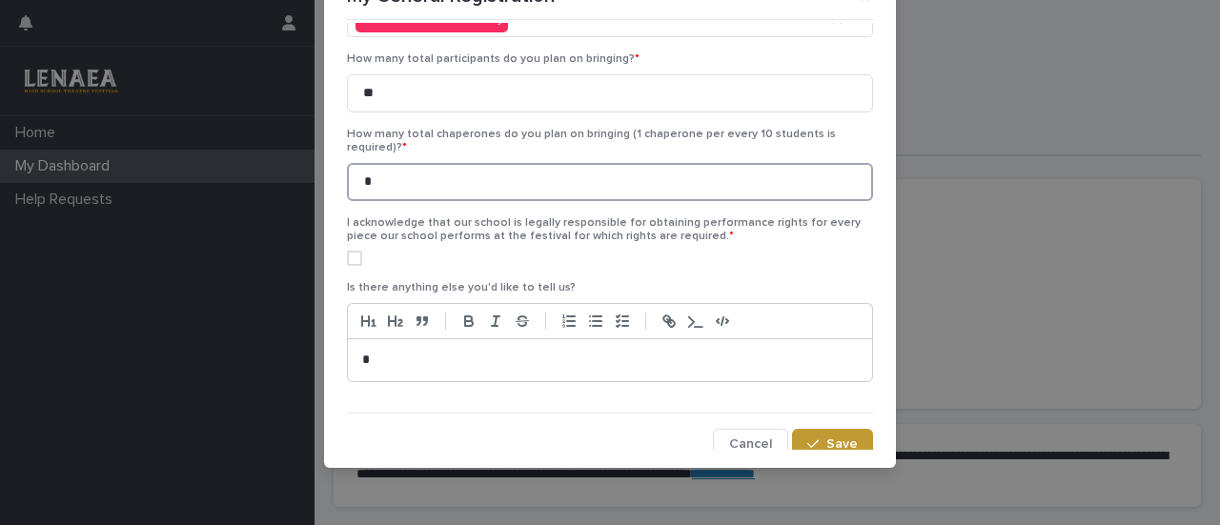
click at [349, 251] on span at bounding box center [354, 258] width 15 height 15
type input "*"
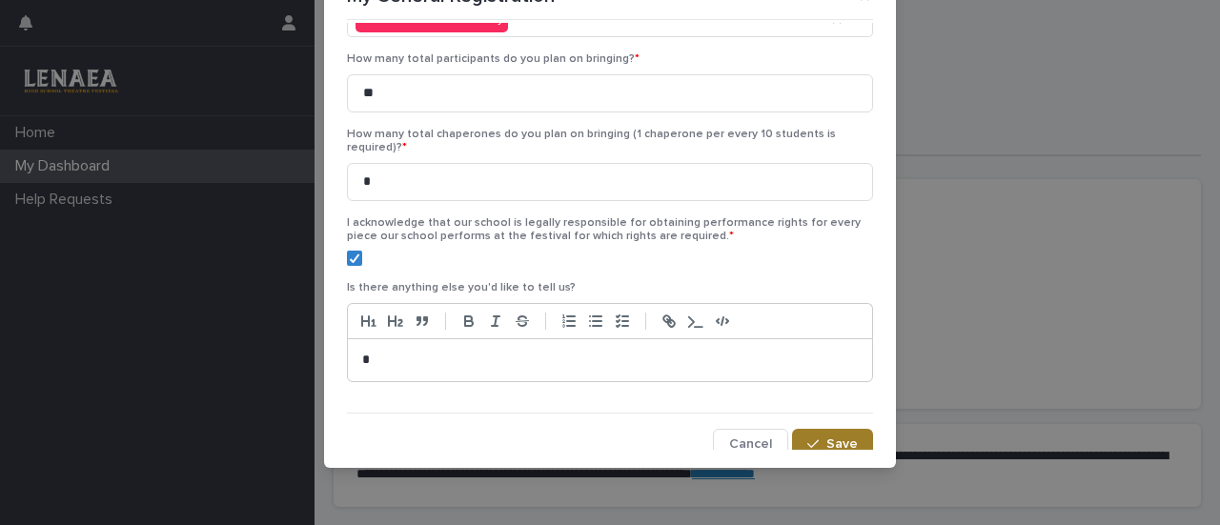
click at [810, 437] on div "button" at bounding box center [816, 443] width 19 height 13
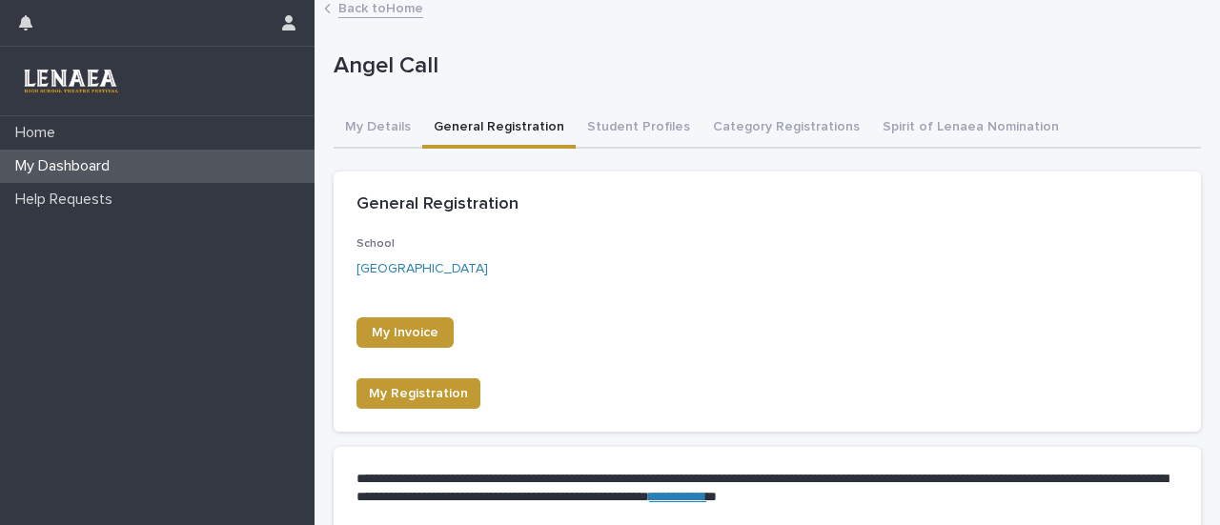
scroll to position [0, 0]
